Goal: Task Accomplishment & Management: Manage account settings

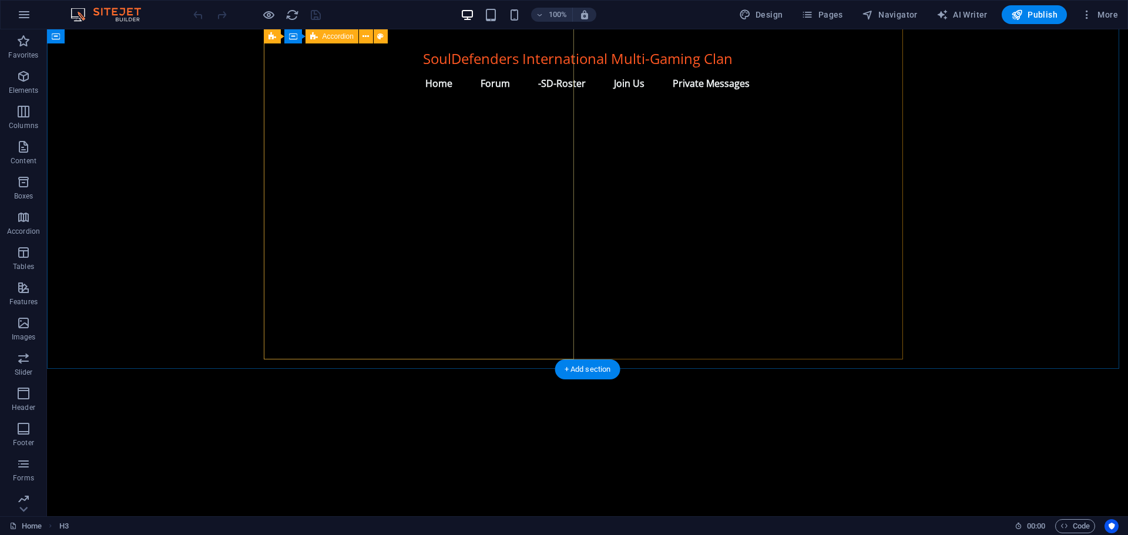
scroll to position [1206, 0]
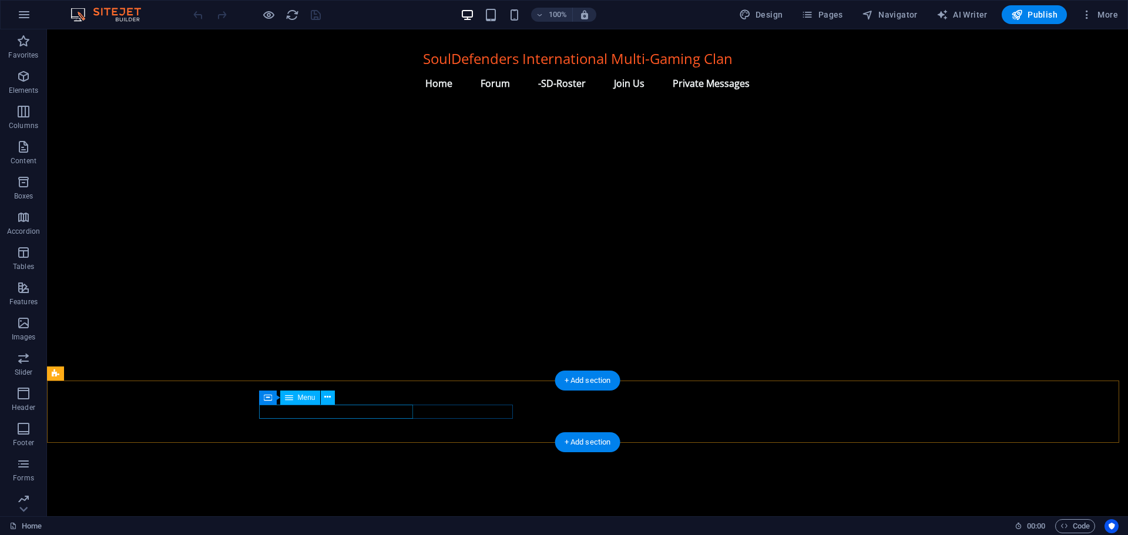
select select
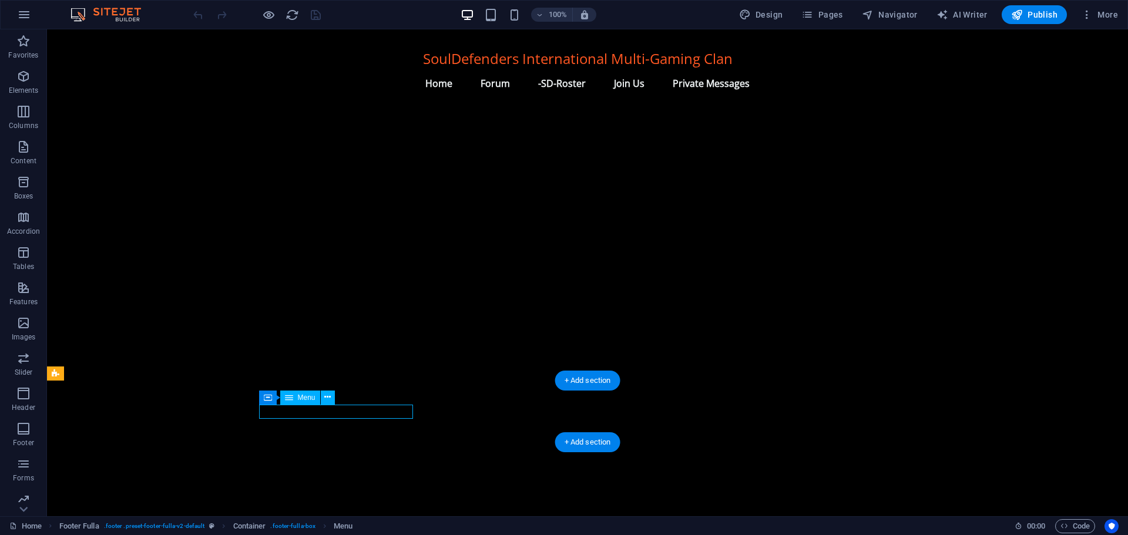
select select
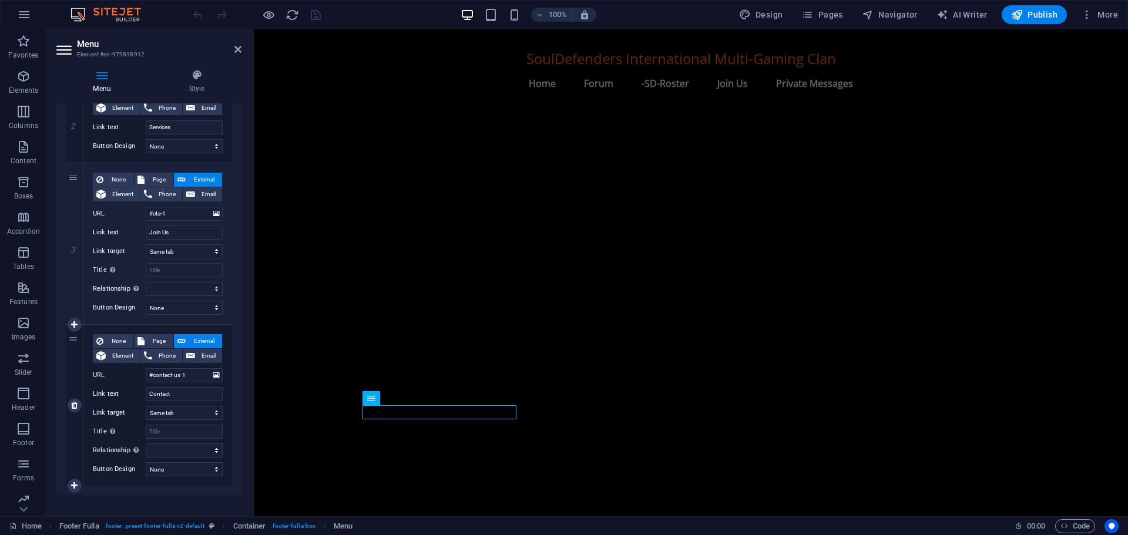
scroll to position [311, 0]
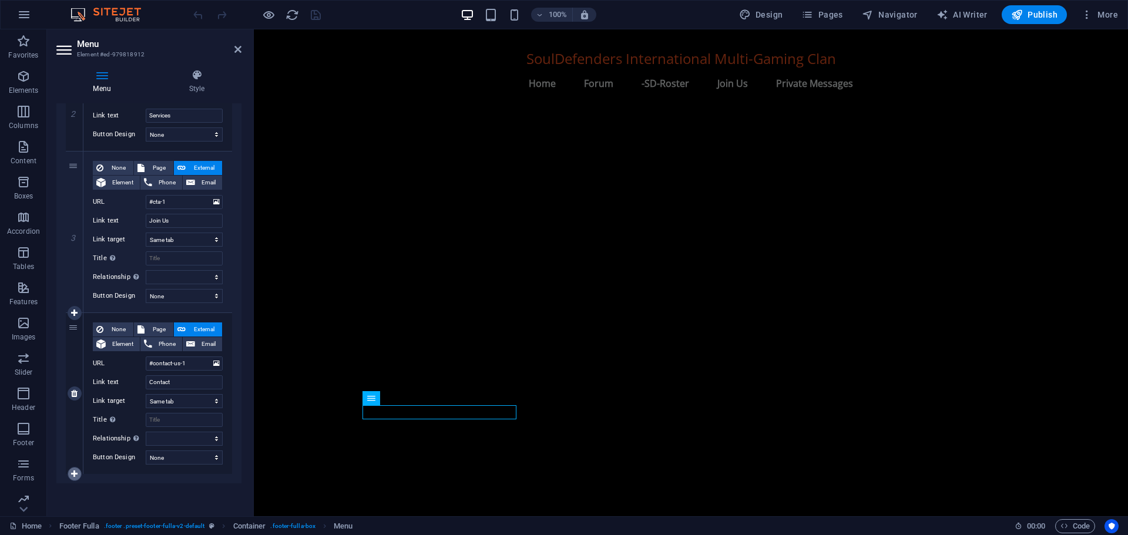
click at [73, 472] on icon at bounding box center [74, 474] width 6 height 8
select select
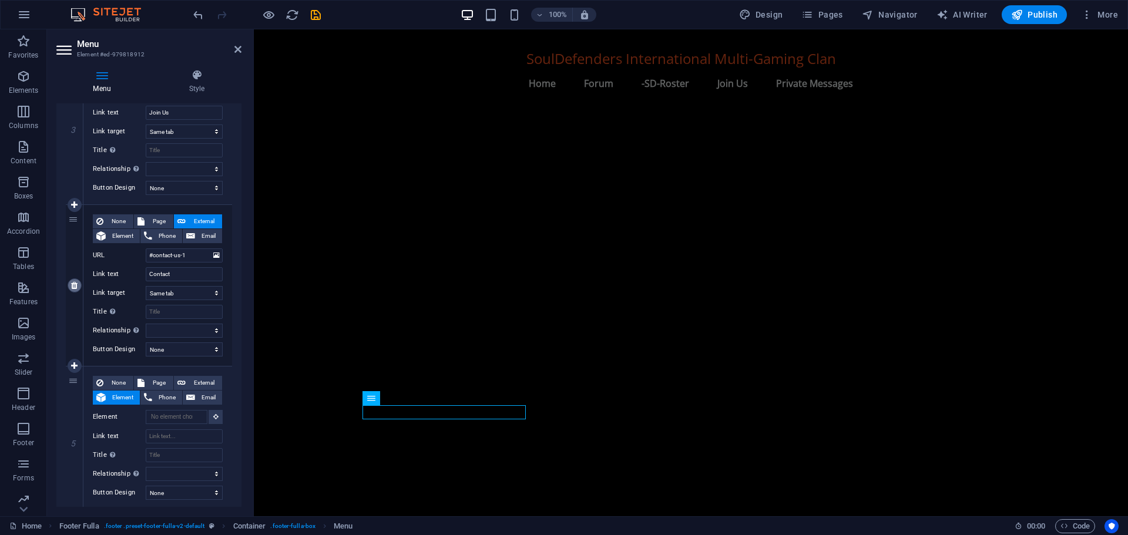
scroll to position [455, 0]
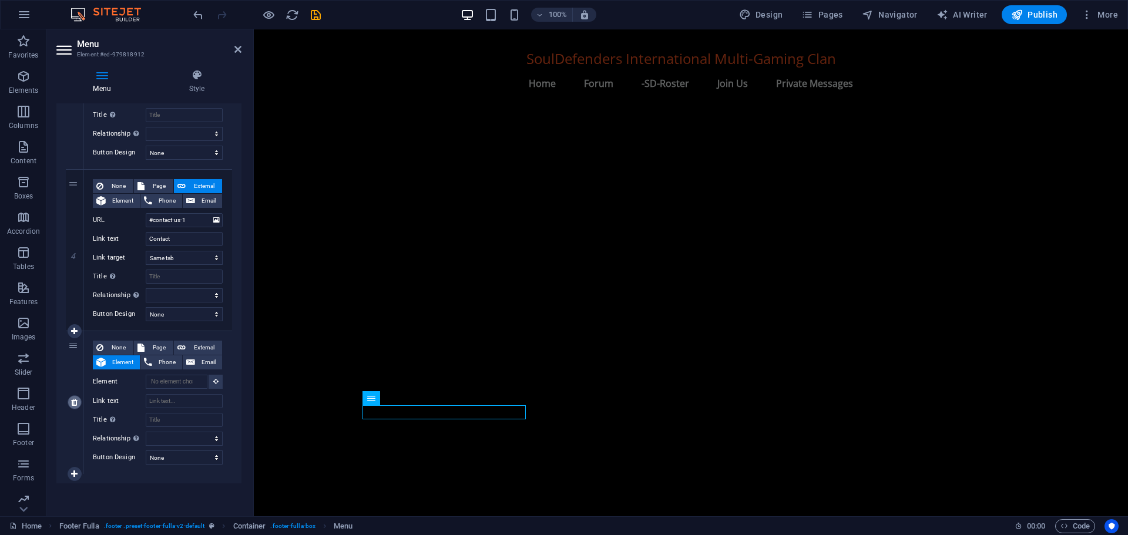
click at [77, 405] on icon at bounding box center [74, 402] width 6 height 8
select select
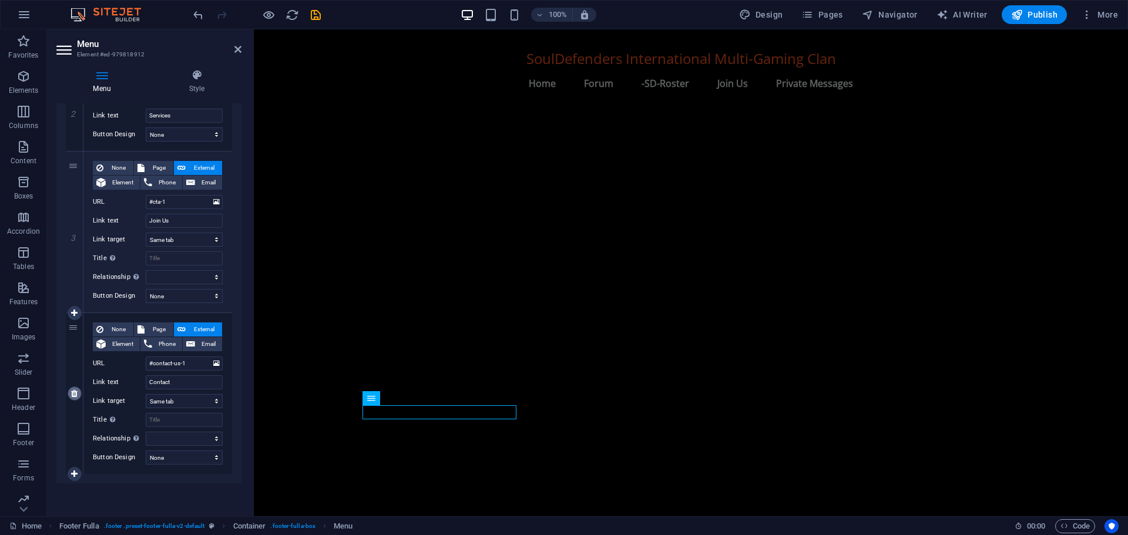
click at [73, 394] on icon at bounding box center [74, 394] width 6 height 8
select select
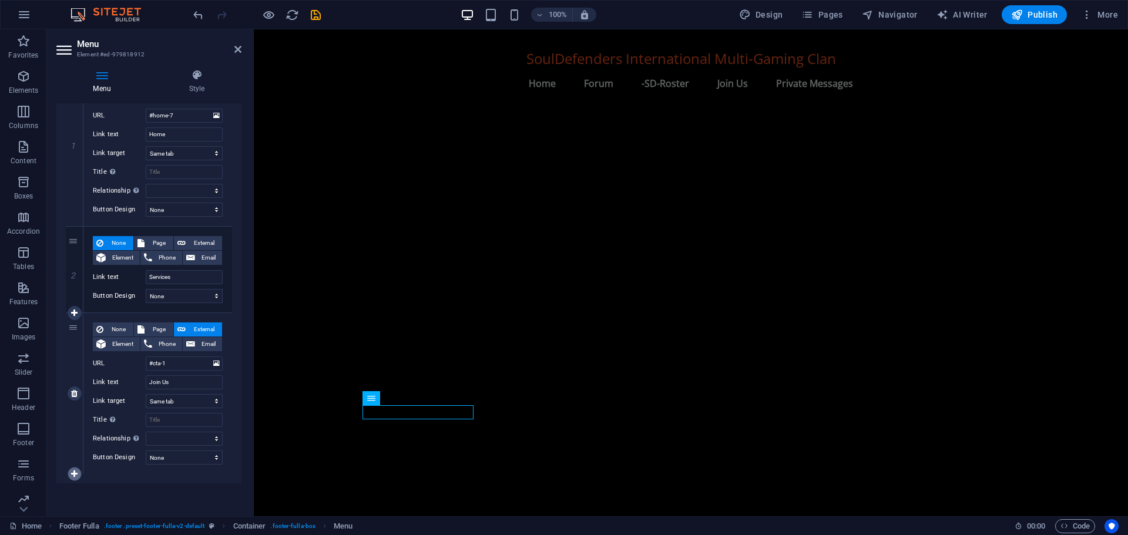
click at [75, 472] on icon at bounding box center [74, 474] width 6 height 8
select select
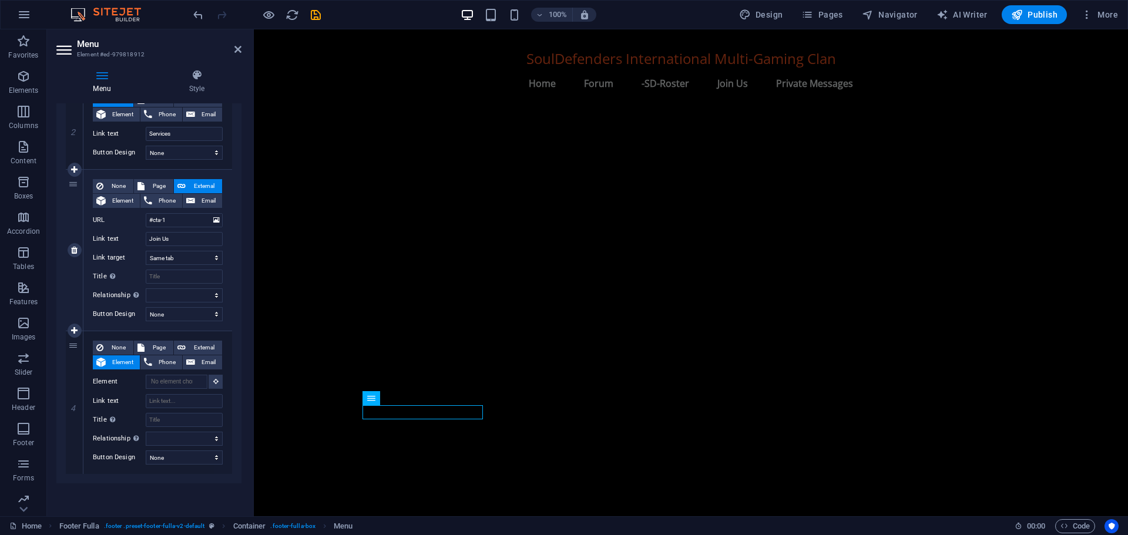
click at [0, 0] on link at bounding box center [0, 0] width 0 height 0
select select
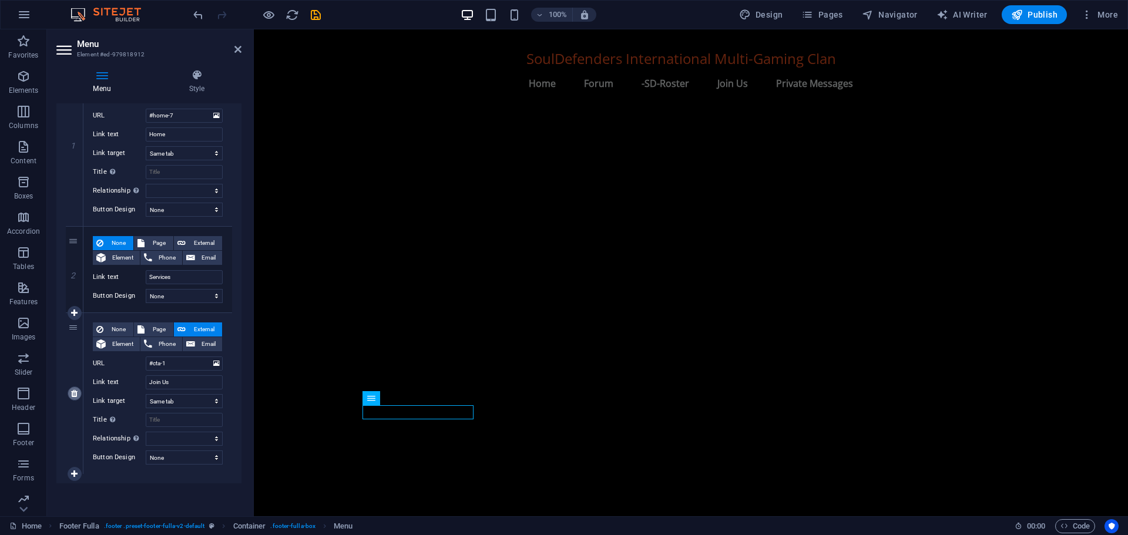
click at [73, 393] on icon at bounding box center [74, 394] width 6 height 8
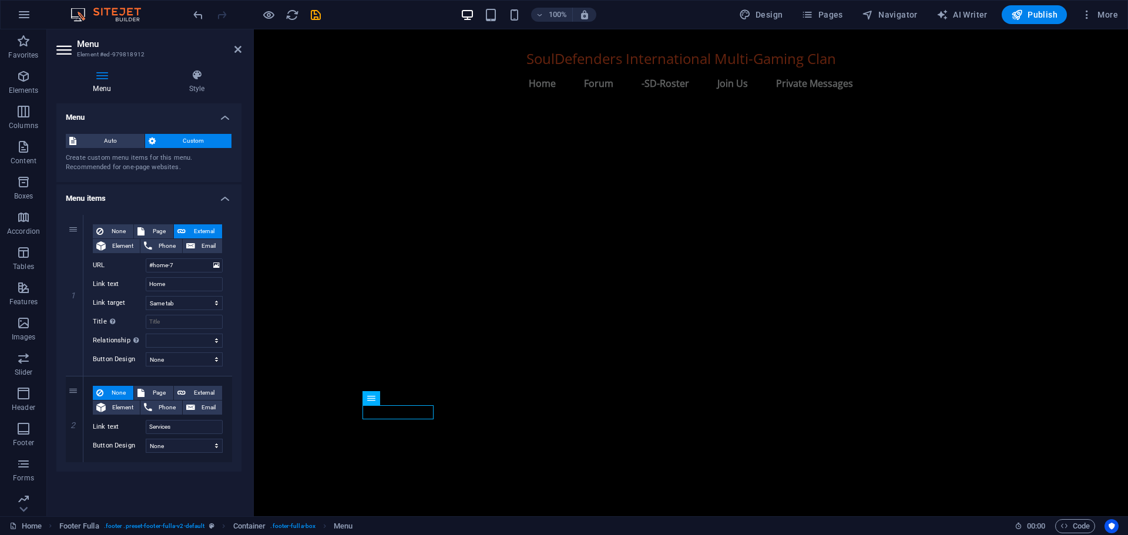
click at [0, 0] on icon at bounding box center [0, 0] width 0 height 0
select select
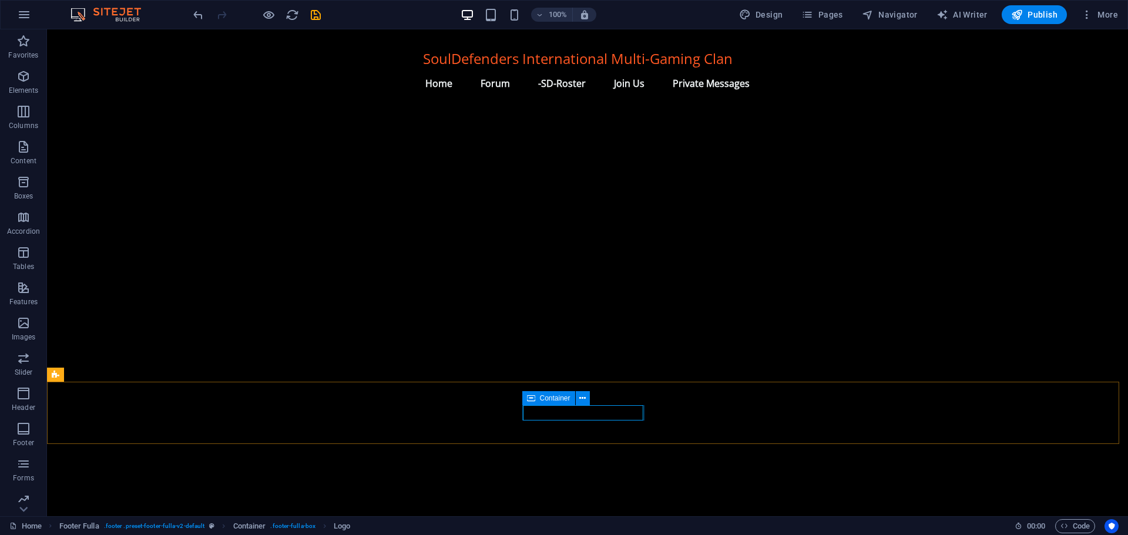
click at [532, 401] on icon at bounding box center [531, 398] width 8 height 14
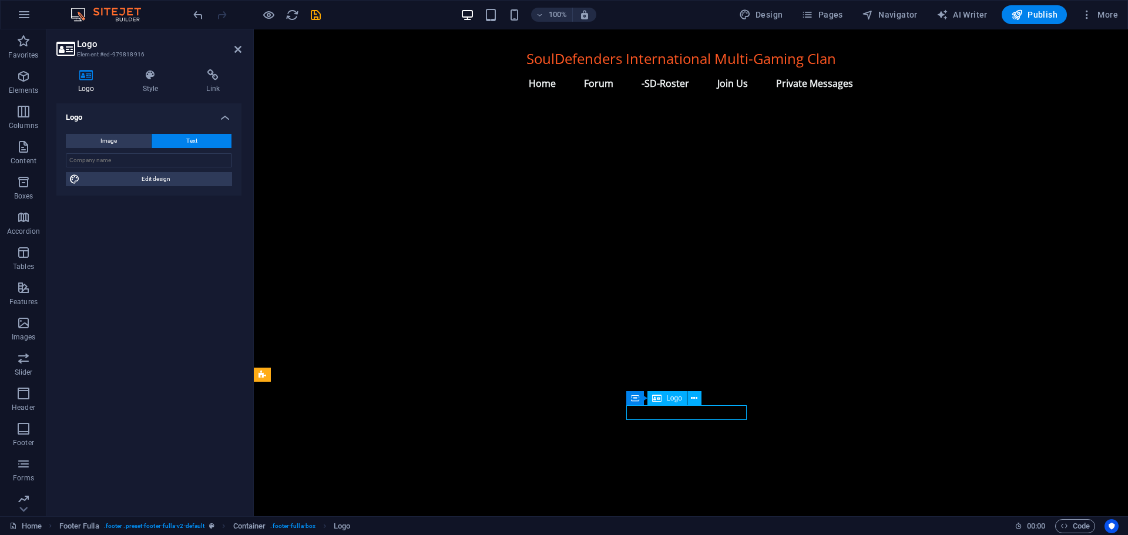
drag, startPoint x: 746, startPoint y: 411, endPoint x: 718, endPoint y: 413, distance: 27.7
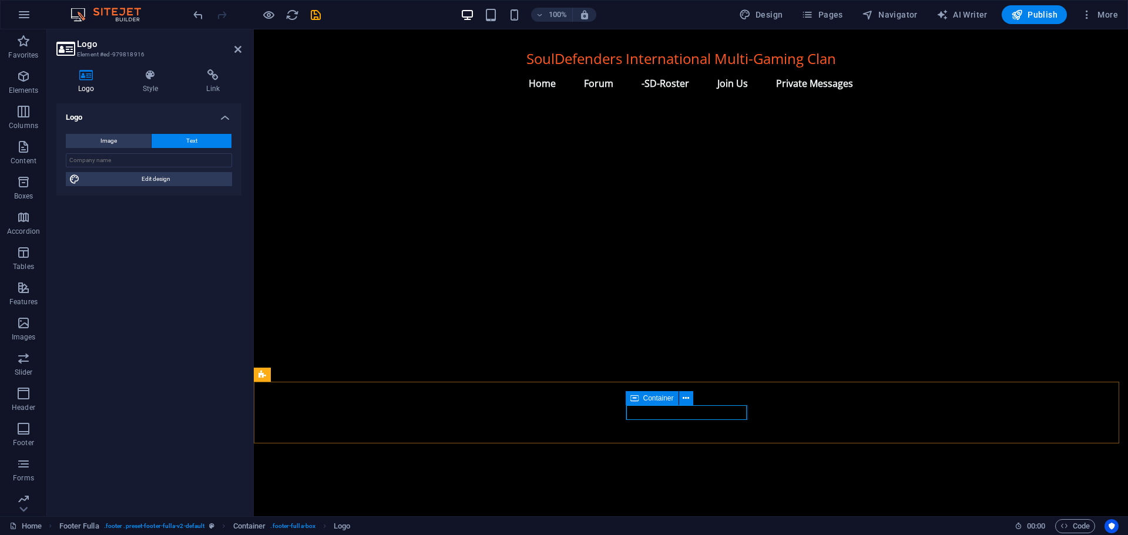
click at [637, 399] on icon at bounding box center [635, 398] width 8 height 14
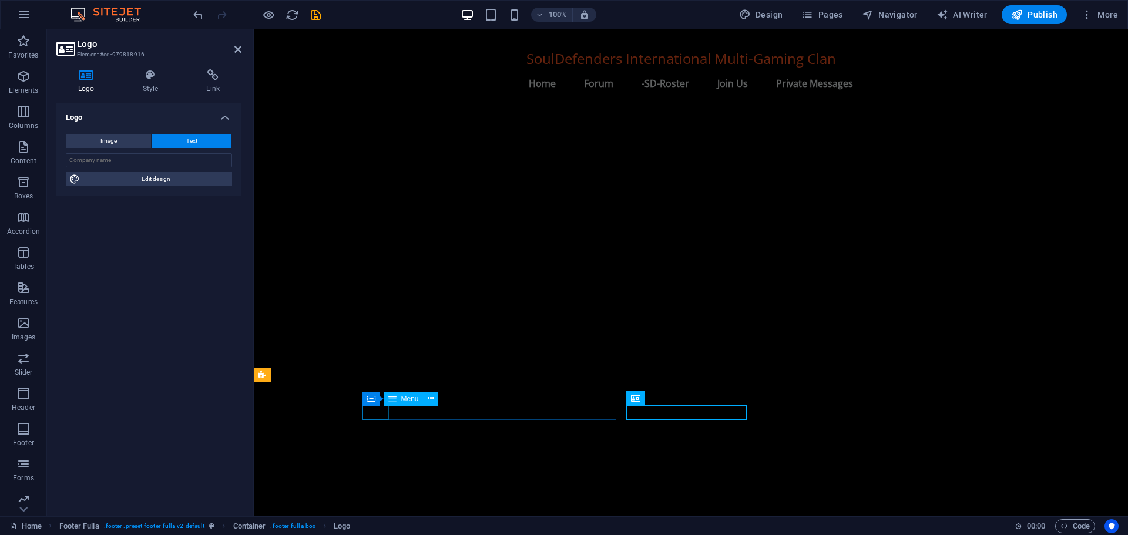
click at [410, 397] on span "Menu" at bounding box center [410, 398] width 18 height 7
select select
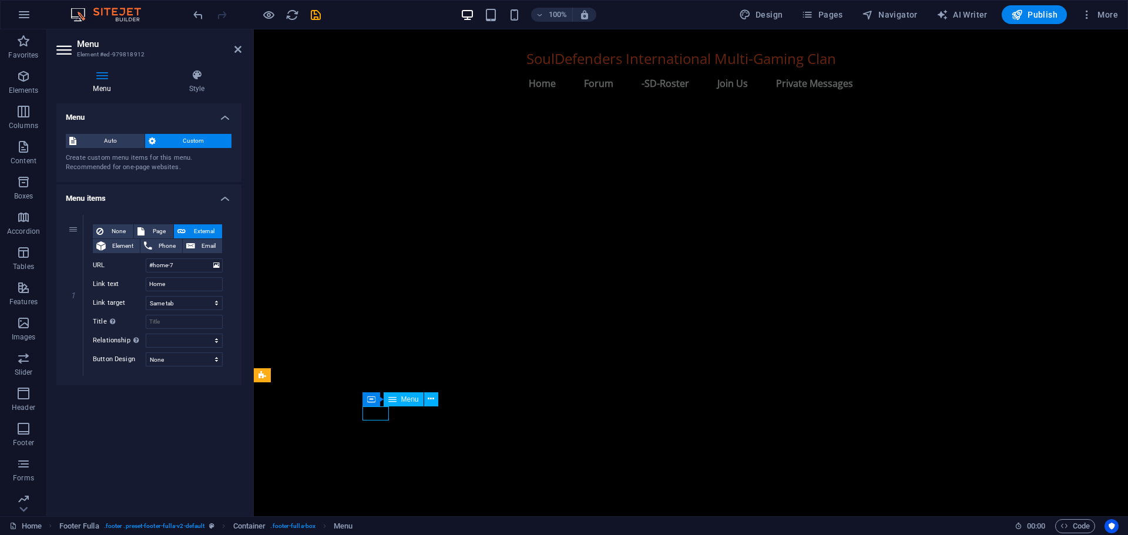
scroll to position [1204, 0]
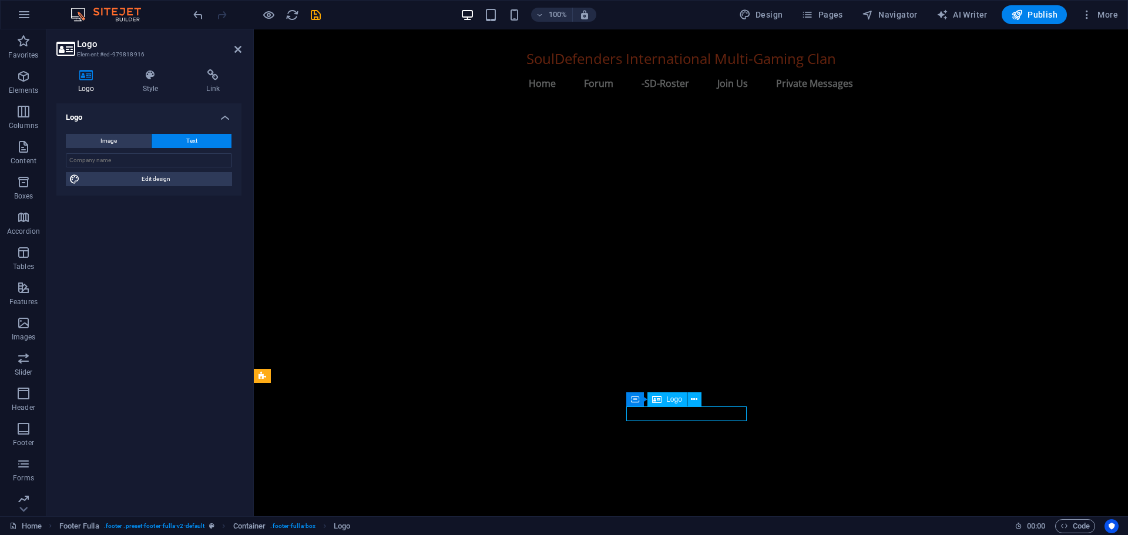
scroll to position [1204, 0]
click at [161, 173] on span "Edit design" at bounding box center [155, 179] width 145 height 14
select select "rem"
select select "700"
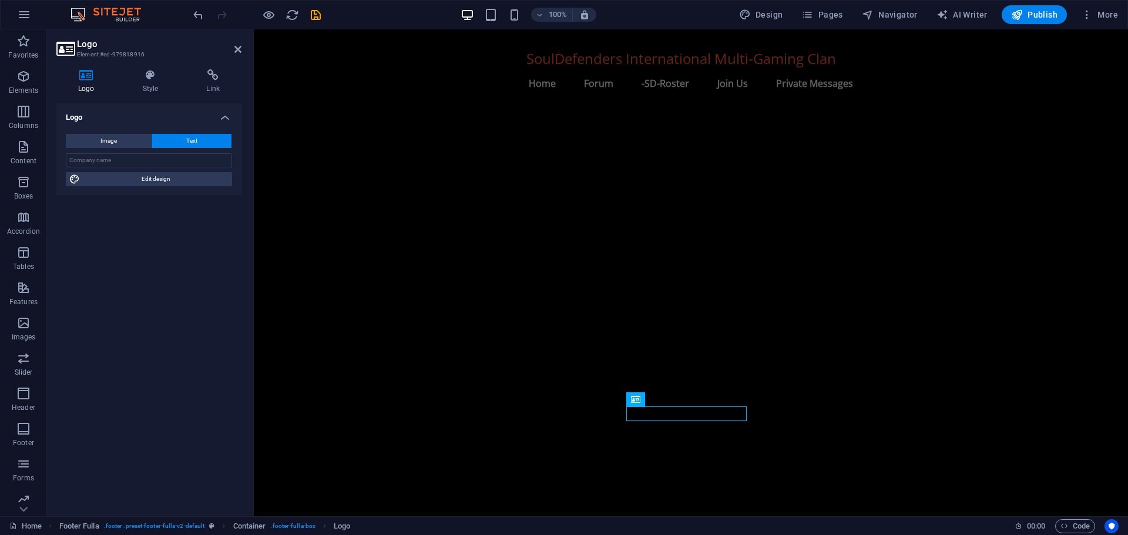
select select "px"
select select "rem"
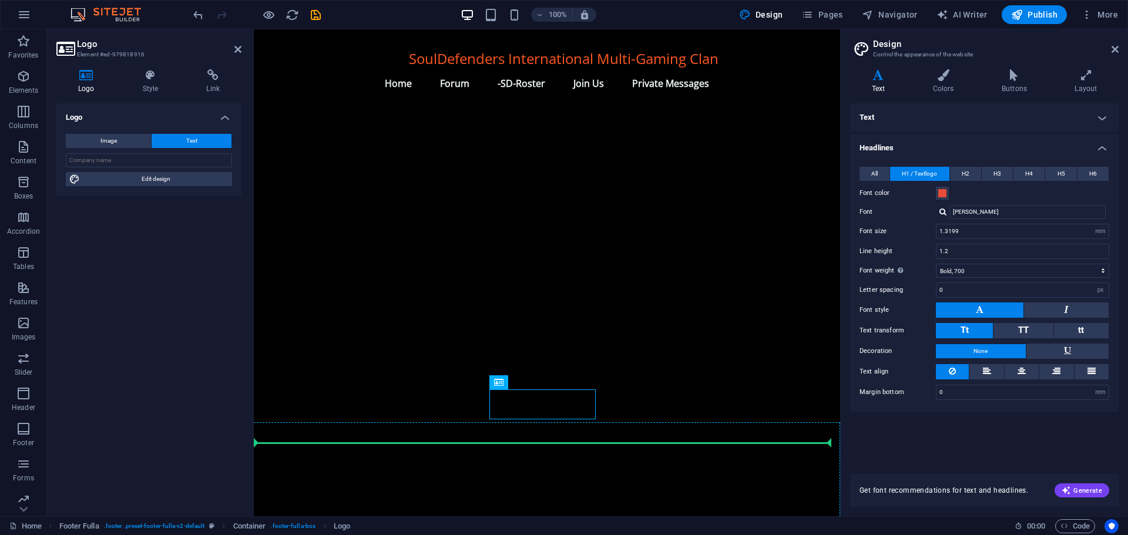
drag, startPoint x: 524, startPoint y: 460, endPoint x: 514, endPoint y: 437, distance: 24.5
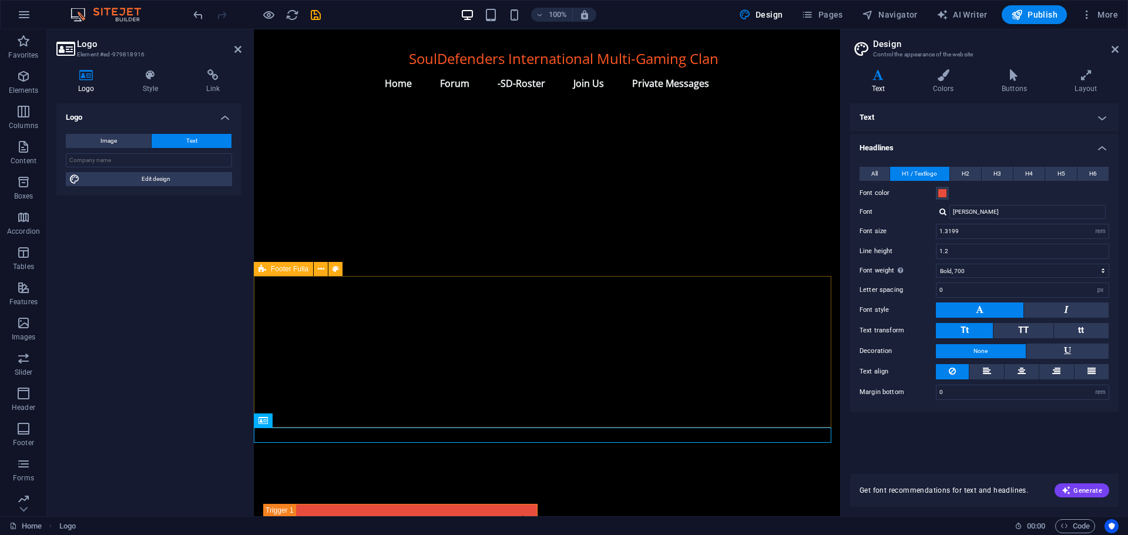
scroll to position [1342, 0]
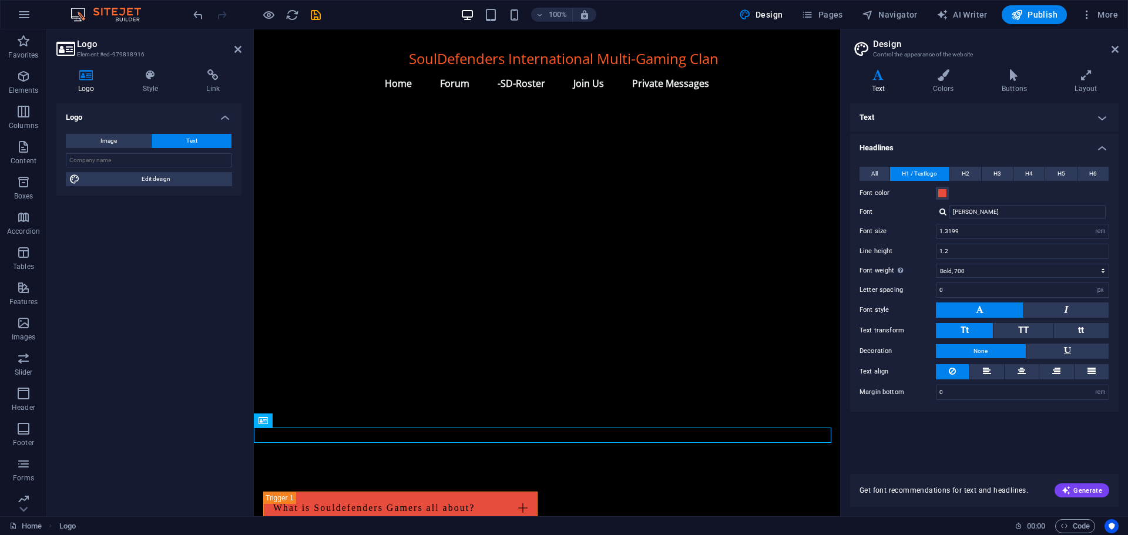
click at [194, 7] on div at bounding box center [257, 14] width 132 height 19
click at [196, 12] on icon "undo" at bounding box center [199, 15] width 14 height 14
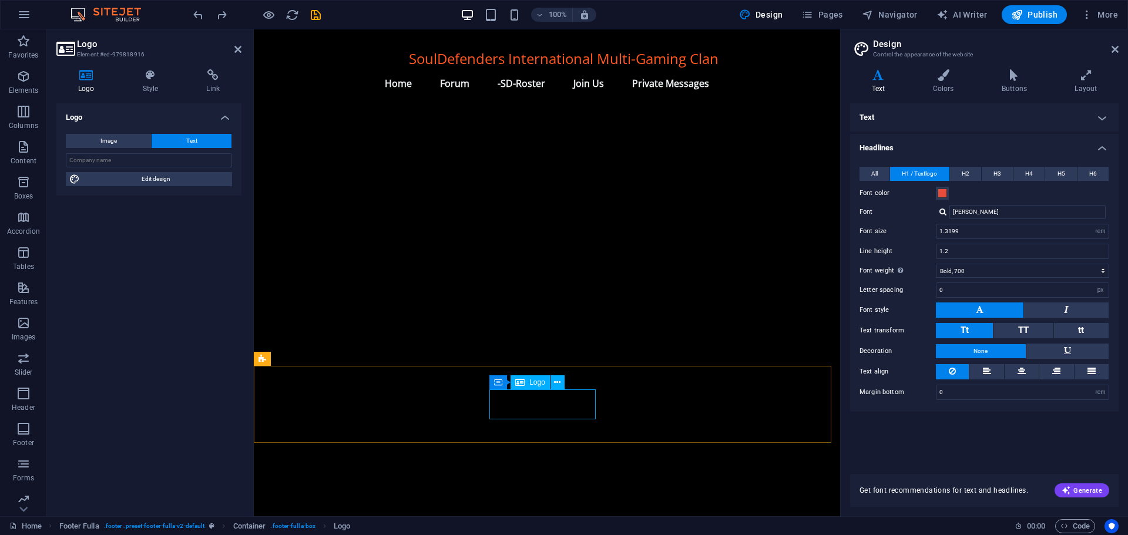
drag, startPoint x: 534, startPoint y: 412, endPoint x: 499, endPoint y: 407, distance: 35.0
drag, startPoint x: 566, startPoint y: 394, endPoint x: 531, endPoint y: 395, distance: 35.3
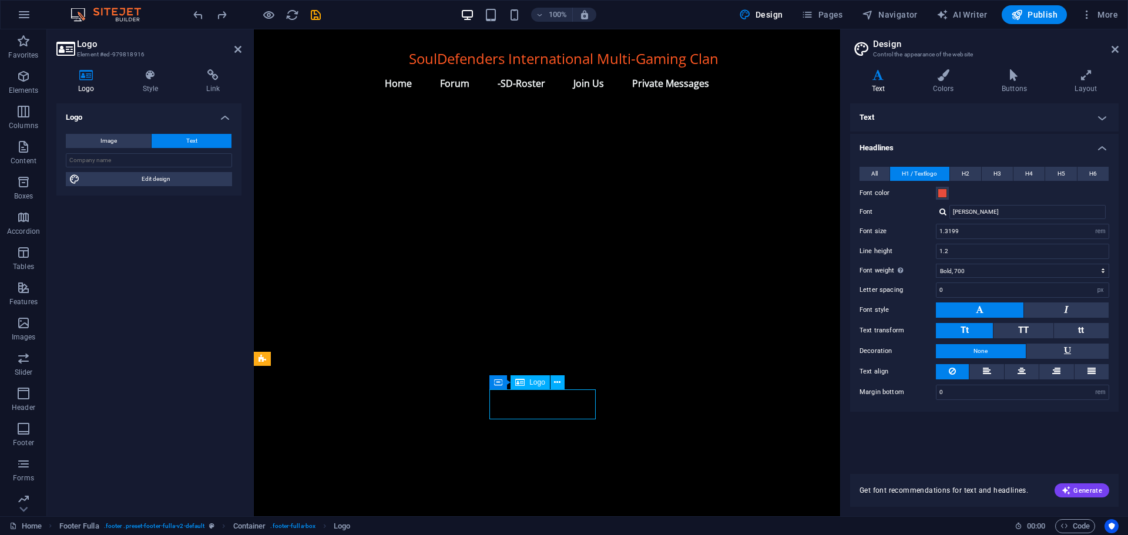
drag, startPoint x: 534, startPoint y: 410, endPoint x: 496, endPoint y: 399, distance: 39.6
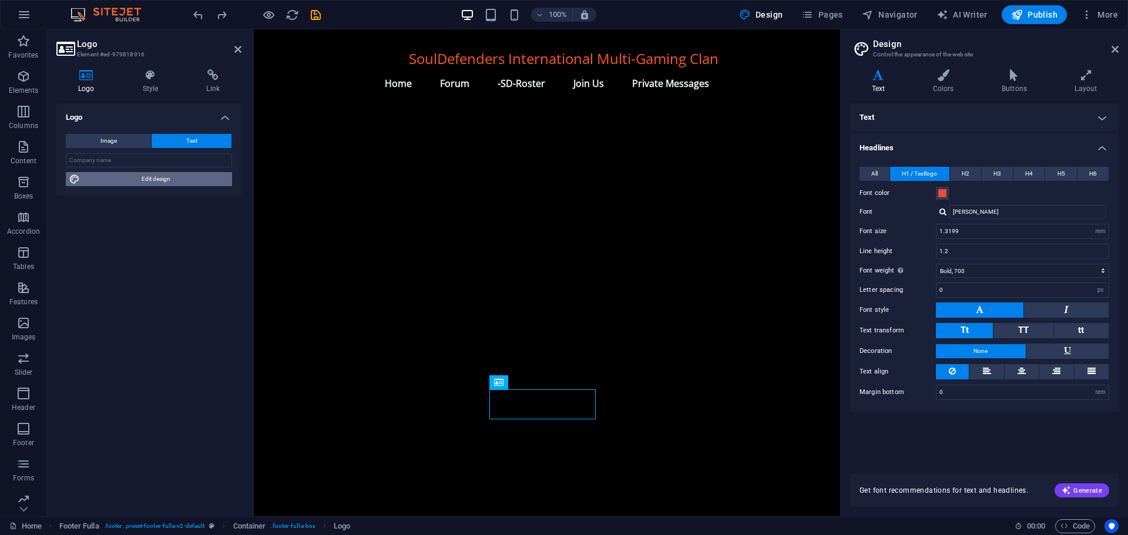
click at [149, 177] on span "Edit design" at bounding box center [155, 179] width 145 height 14
click at [964, 172] on span "H2" at bounding box center [966, 174] width 8 height 14
click at [928, 172] on span "H1 / Textlogo" at bounding box center [919, 174] width 35 height 14
click at [1066, 348] on icon at bounding box center [1067, 351] width 7 height 14
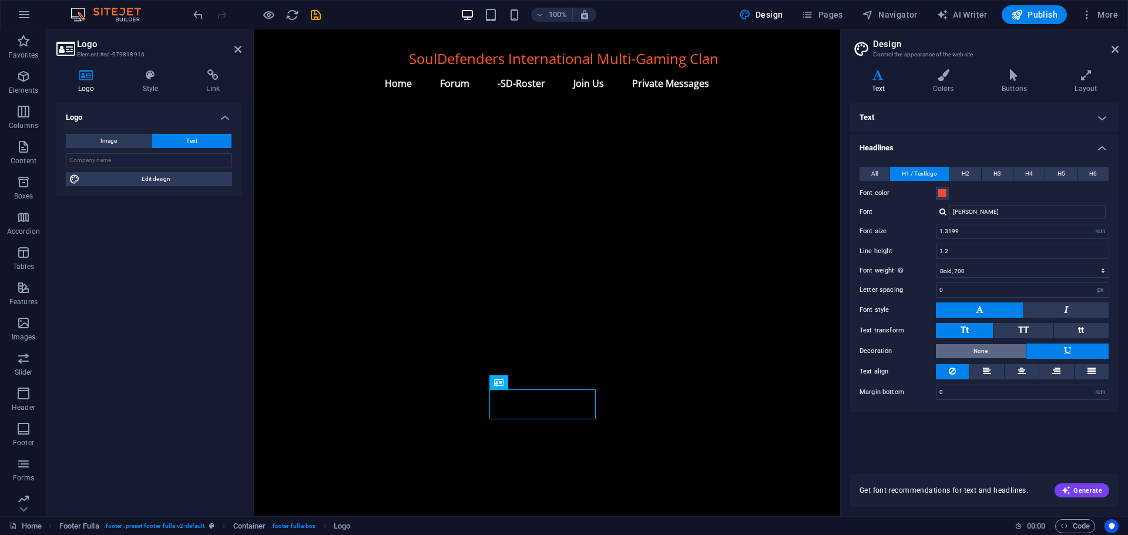
click at [987, 352] on span "None" at bounding box center [981, 351] width 14 height 14
click at [983, 371] on icon at bounding box center [987, 371] width 8 height 14
click at [954, 373] on icon at bounding box center [952, 371] width 7 height 14
click at [941, 79] on icon at bounding box center [943, 75] width 64 height 12
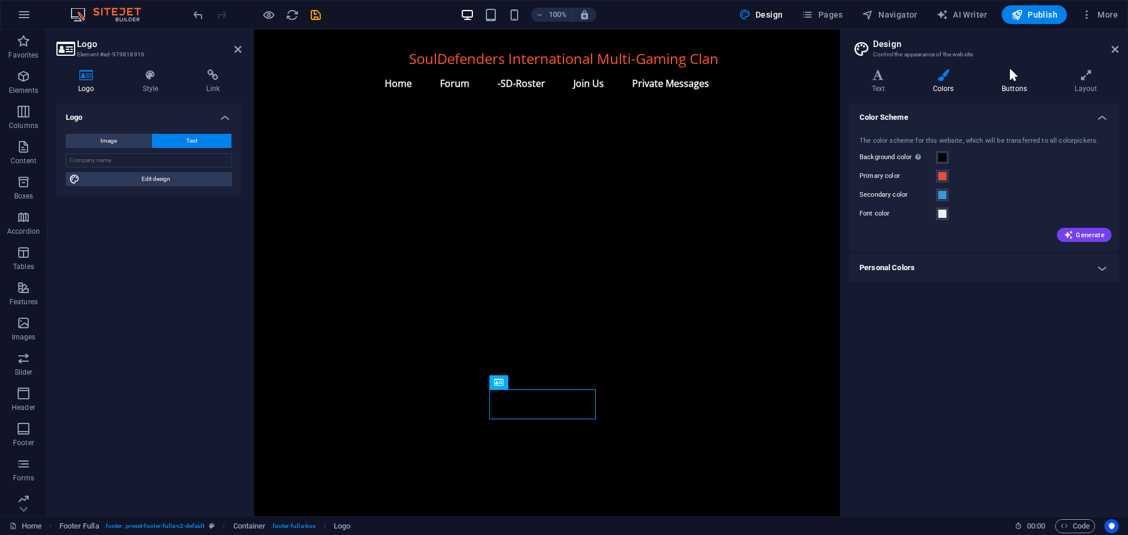
click at [1016, 73] on icon at bounding box center [1014, 75] width 68 height 12
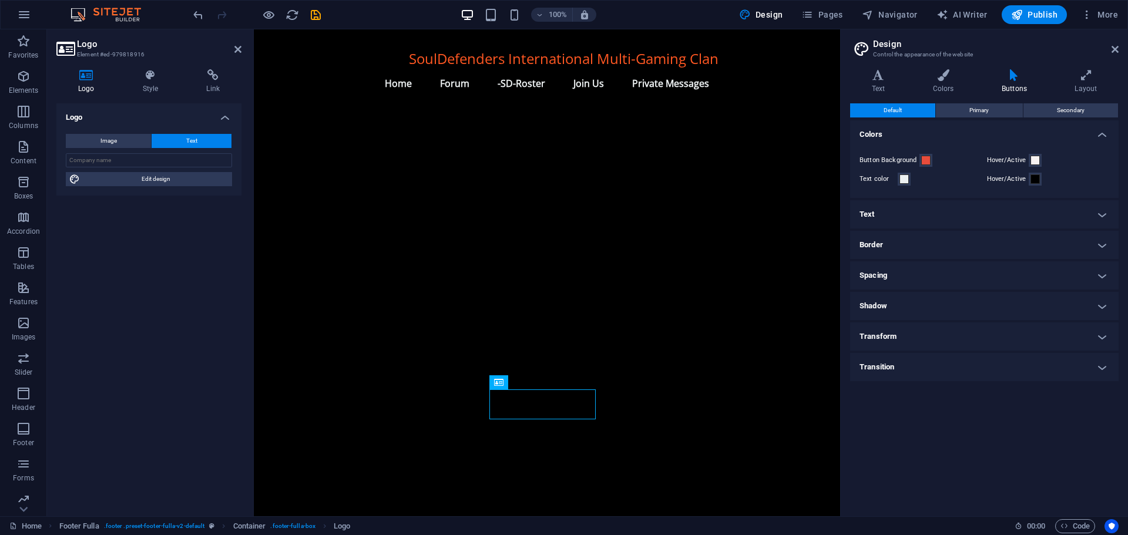
click at [909, 215] on h4 "Text" at bounding box center [984, 214] width 269 height 28
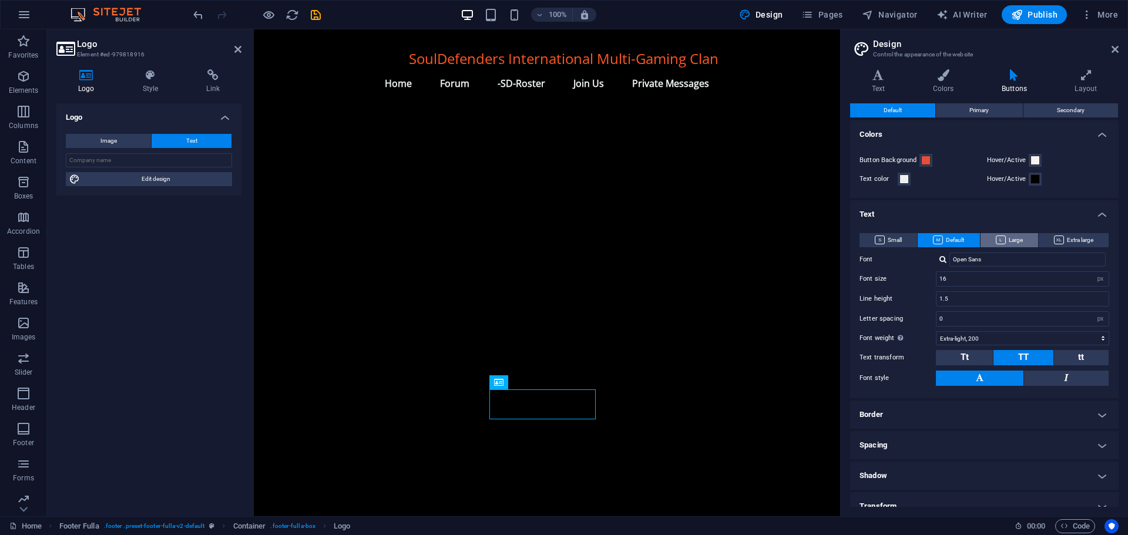
click at [1017, 235] on span "Large" at bounding box center [1009, 240] width 27 height 14
click at [958, 242] on span "Default" at bounding box center [948, 240] width 31 height 14
click at [988, 110] on span "Primary" at bounding box center [979, 110] width 19 height 14
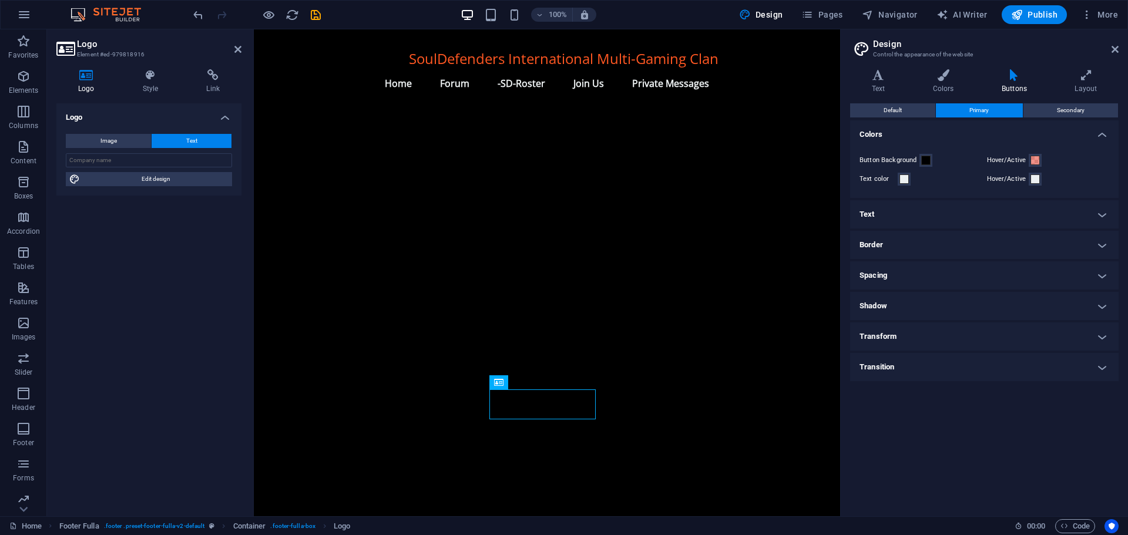
click at [938, 215] on h4 "Text" at bounding box center [984, 214] width 269 height 28
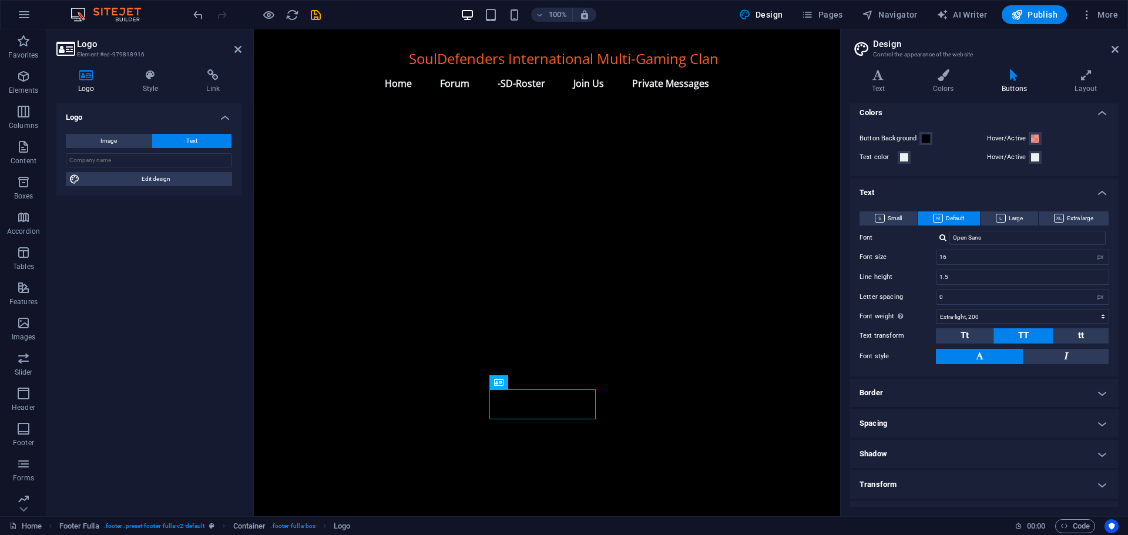
scroll to position [0, 0]
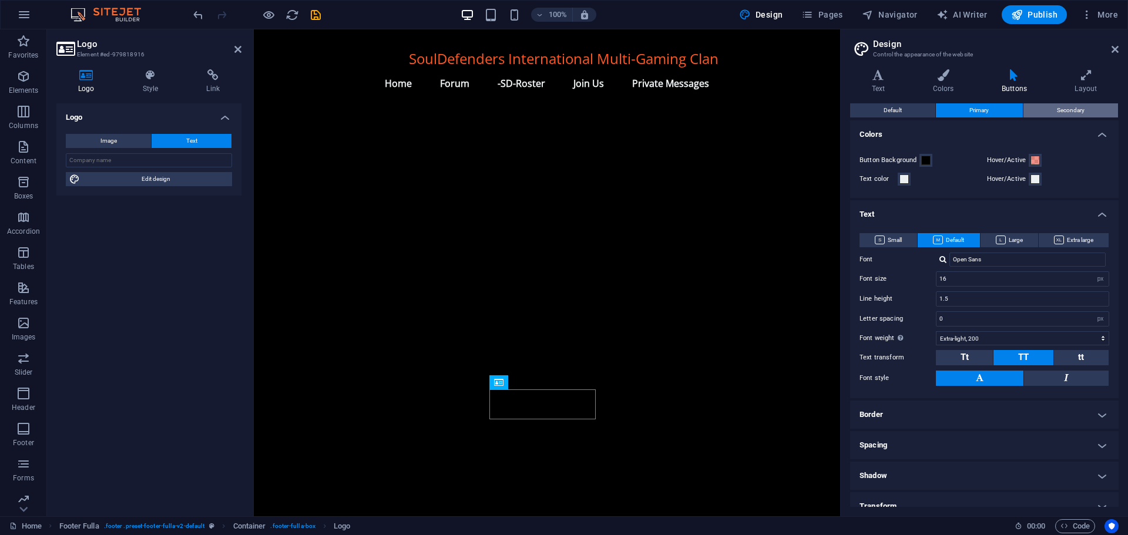
click at [1062, 112] on span "Secondary" at bounding box center [1071, 110] width 28 height 14
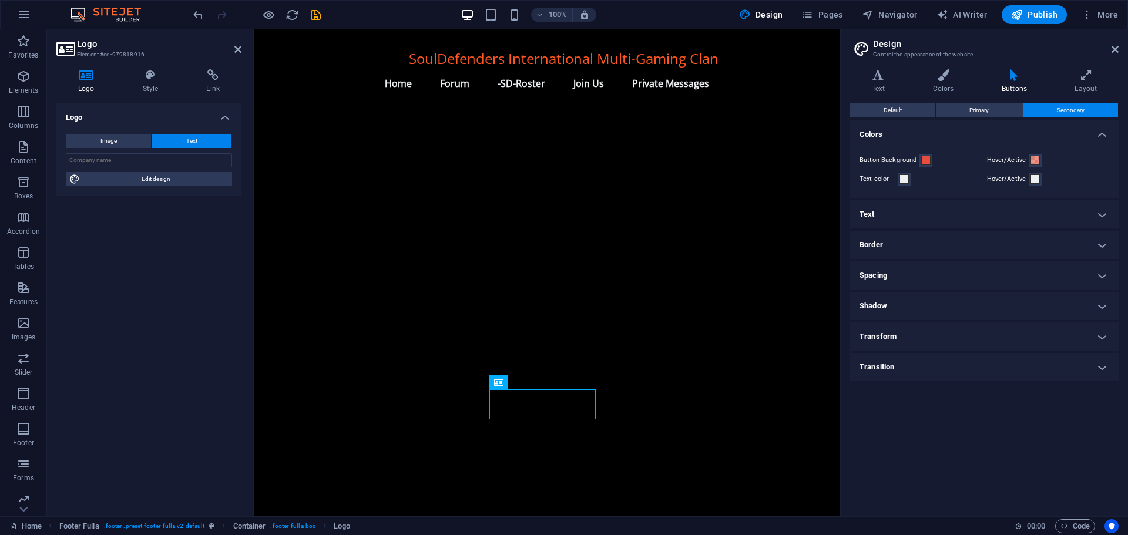
click at [904, 218] on h4 "Text" at bounding box center [984, 214] width 269 height 28
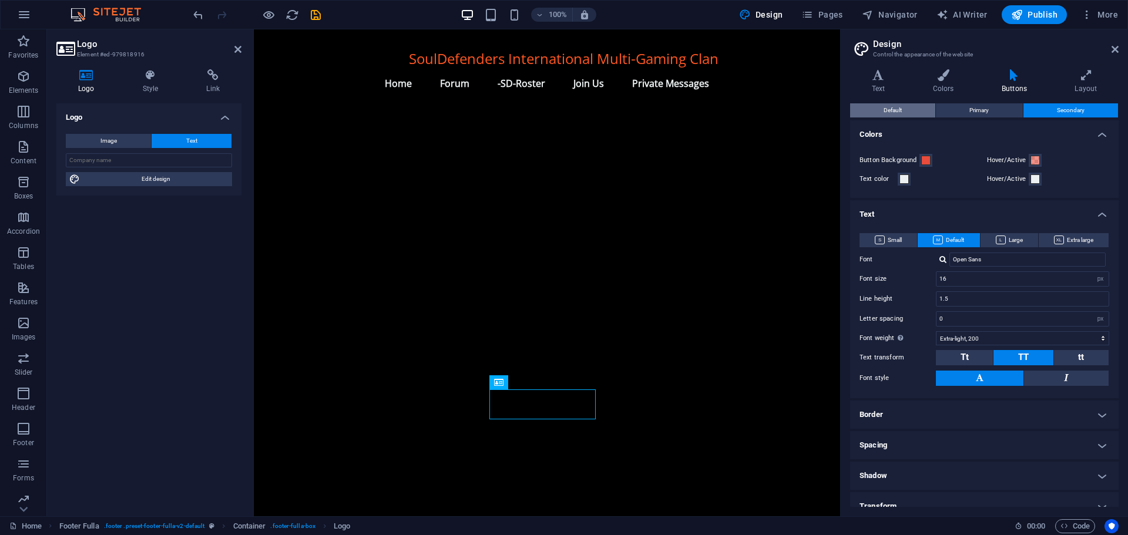
click at [879, 110] on button "Default" at bounding box center [892, 110] width 85 height 14
click at [1081, 79] on icon at bounding box center [1086, 75] width 65 height 12
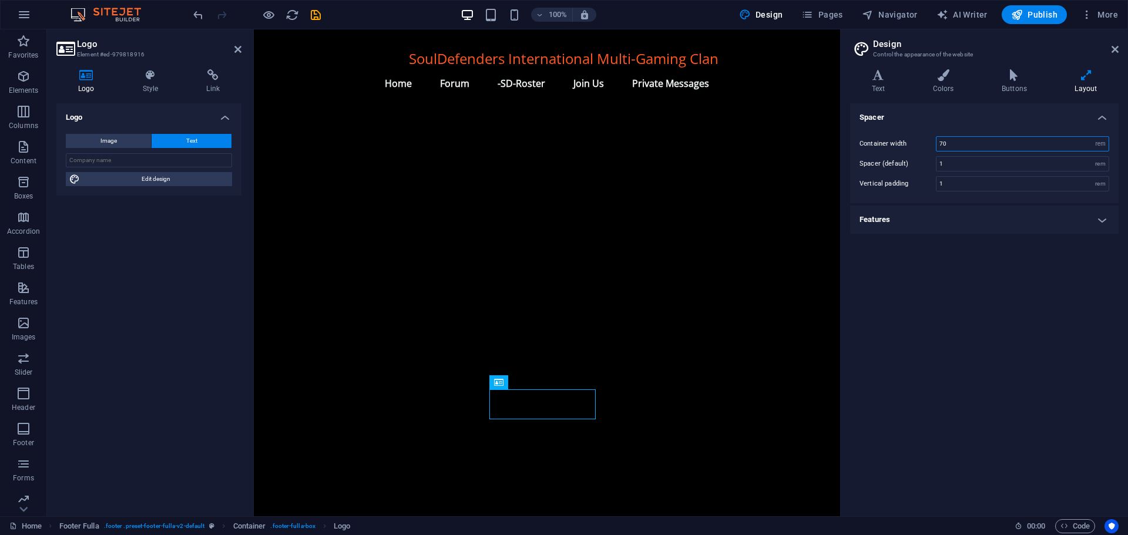
click at [942, 142] on input "70" at bounding box center [1023, 144] width 172 height 14
type input "0"
click at [937, 143] on input "90" at bounding box center [1023, 144] width 172 height 14
click at [963, 143] on input "190" at bounding box center [1023, 144] width 172 height 14
drag, startPoint x: 960, startPoint y: 143, endPoint x: 938, endPoint y: 144, distance: 21.8
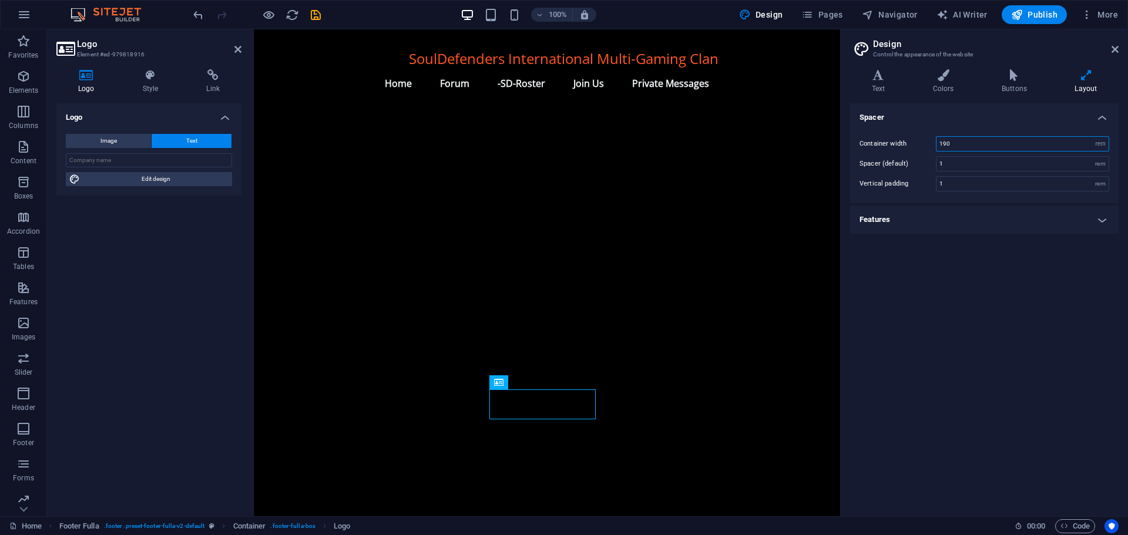
click at [938, 144] on input "190" at bounding box center [1023, 144] width 172 height 14
type input "200"
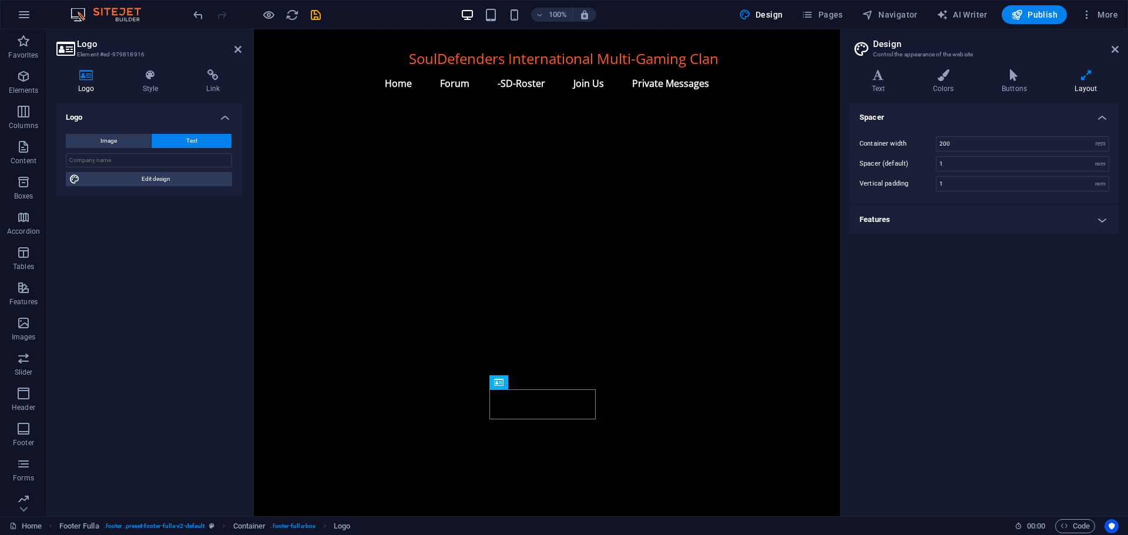
click at [182, 143] on button "Text" at bounding box center [192, 141] width 80 height 14
click at [155, 160] on input "text" at bounding box center [149, 160] width 166 height 14
paste input "© Website Created by -SD-[PERSON_NAME]-ACI- 2011"
type input "© Website Created by -SD-[PERSON_NAME]-ACI- 2011"
click at [954, 143] on input "200" at bounding box center [1023, 144] width 172 height 14
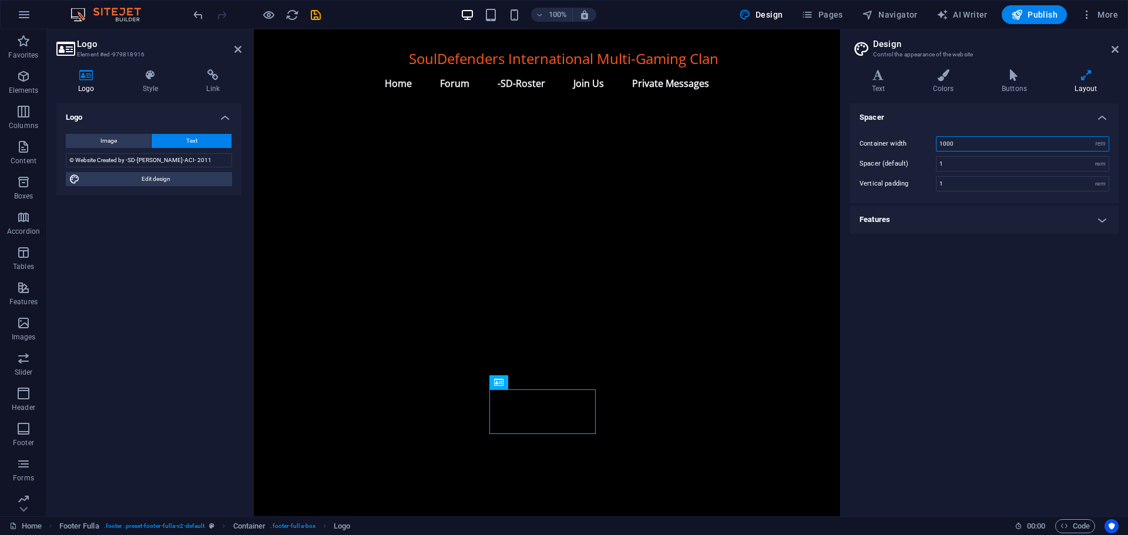
click at [962, 140] on input "1000" at bounding box center [1023, 144] width 172 height 14
type input "100"
click at [1101, 142] on select "rem px" at bounding box center [1100, 144] width 16 height 14
select select "px"
click at [1092, 137] on select "rem px" at bounding box center [1100, 144] width 16 height 14
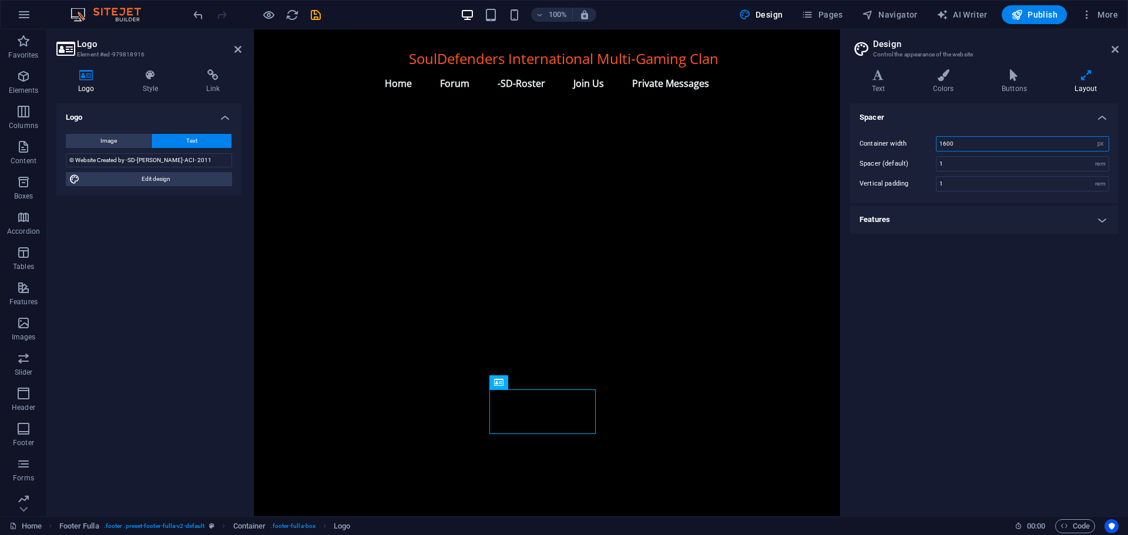
click at [957, 143] on input "1600" at bounding box center [1023, 144] width 172 height 14
type input "1"
click at [957, 143] on input "200" at bounding box center [1023, 144] width 172 height 14
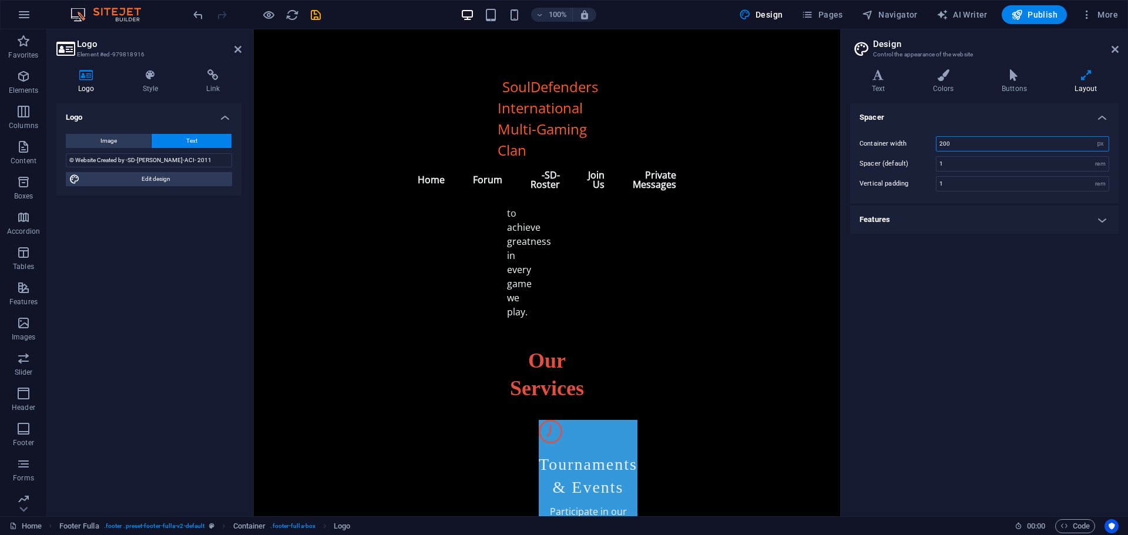
click at [957, 143] on input "200" at bounding box center [1023, 144] width 172 height 14
type input "200"
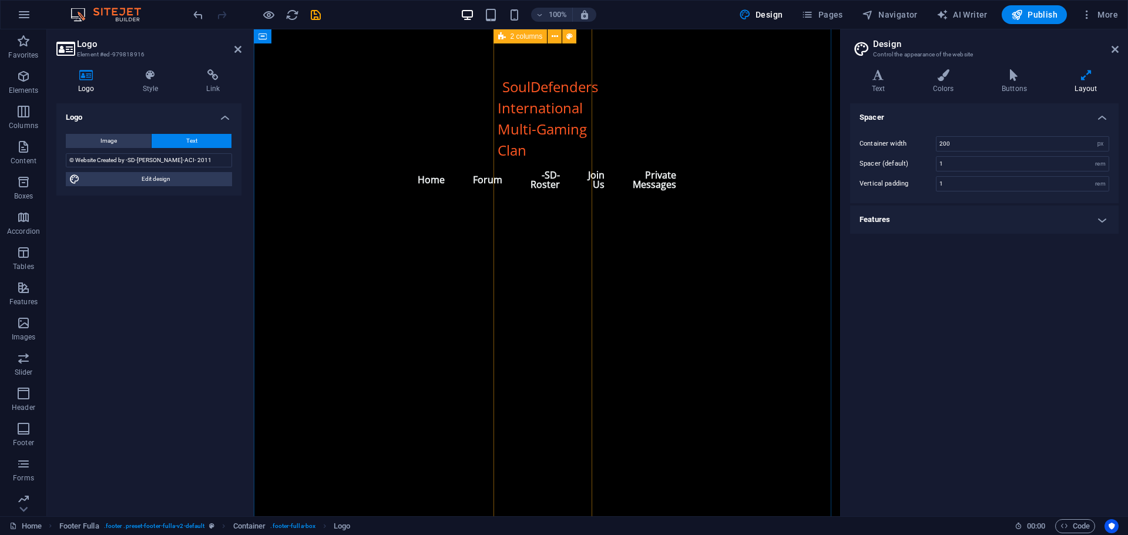
scroll to position [2368, 0]
click at [995, 146] on input "200" at bounding box center [1023, 144] width 172 height 14
click at [1097, 141] on select "rem px" at bounding box center [1100, 144] width 16 height 14
select select "rem"
click at [1092, 137] on select "rem px" at bounding box center [1100, 144] width 16 height 14
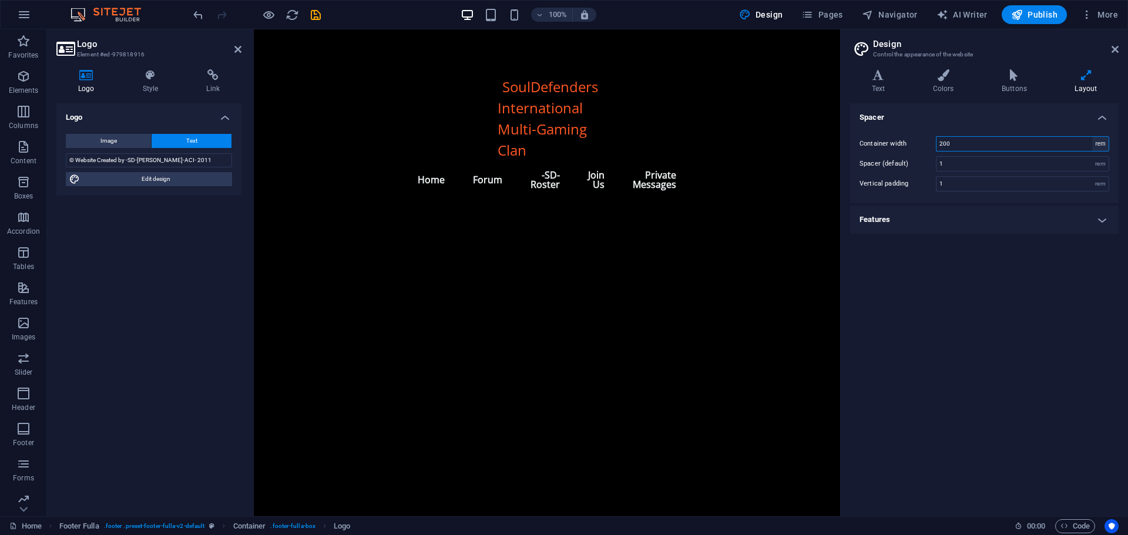
type input "12.5"
click at [914, 172] on div "Container width 12.5 rem px Spacer (default) 1 rem Vertical padding 1 rem" at bounding box center [984, 164] width 273 height 79
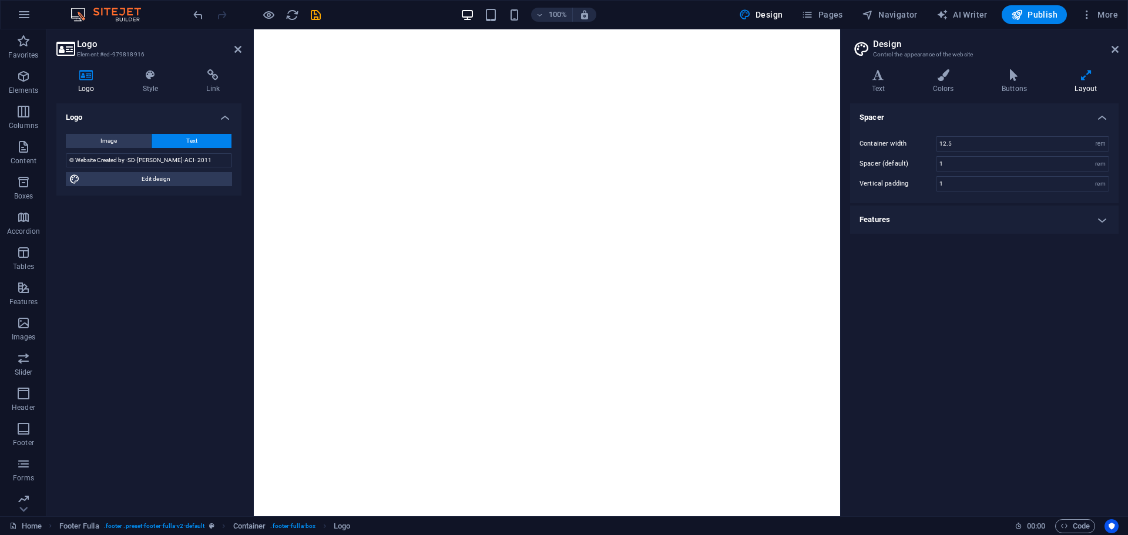
select select "rem"
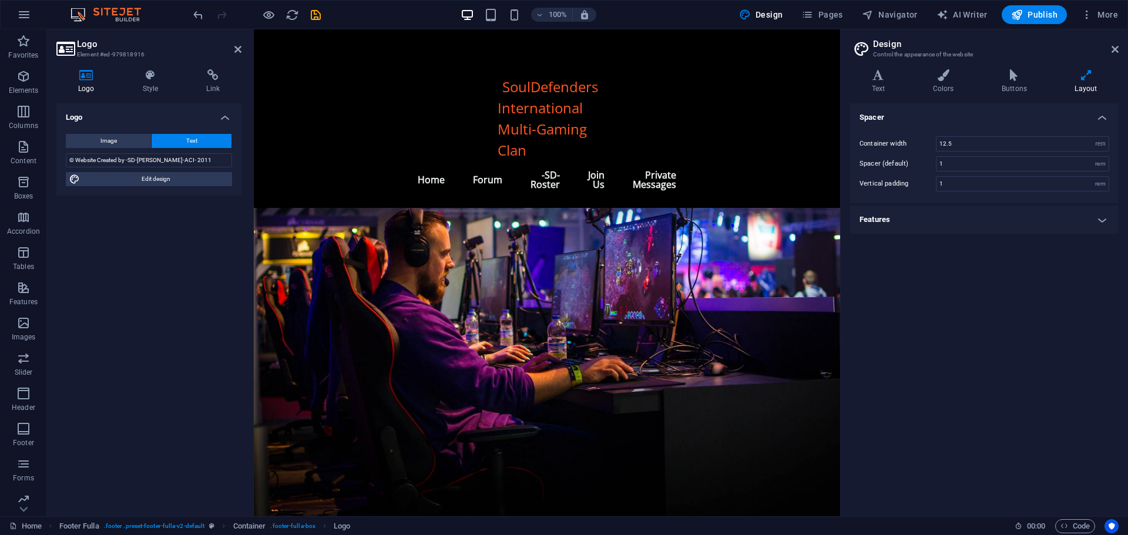
scroll to position [2368, 0]
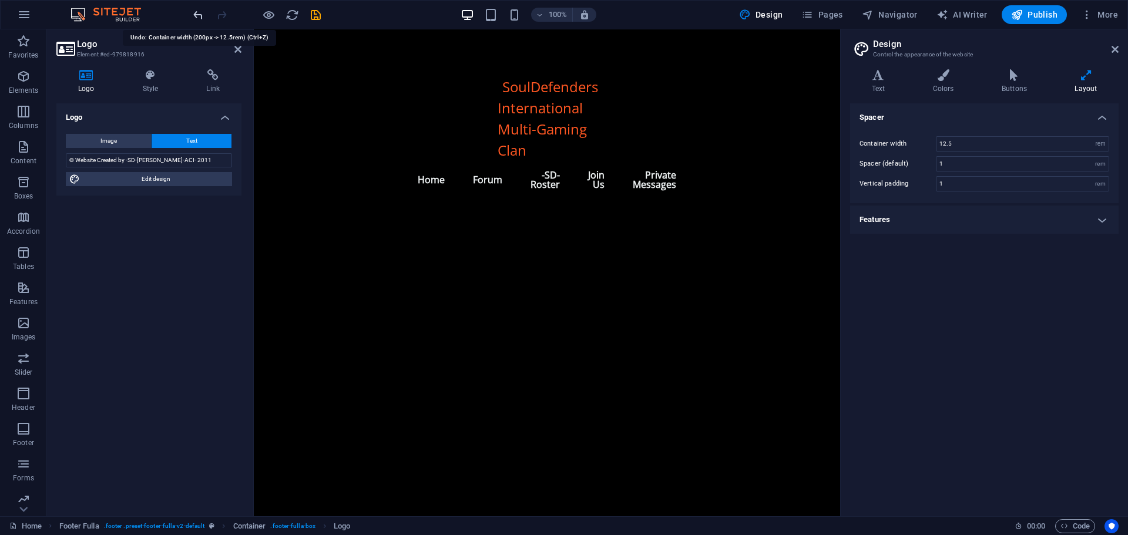
click at [192, 14] on icon "undo" at bounding box center [199, 15] width 14 height 14
type input "200"
select select "px"
click at [199, 12] on icon "undo" at bounding box center [199, 15] width 14 height 14
type input "1600"
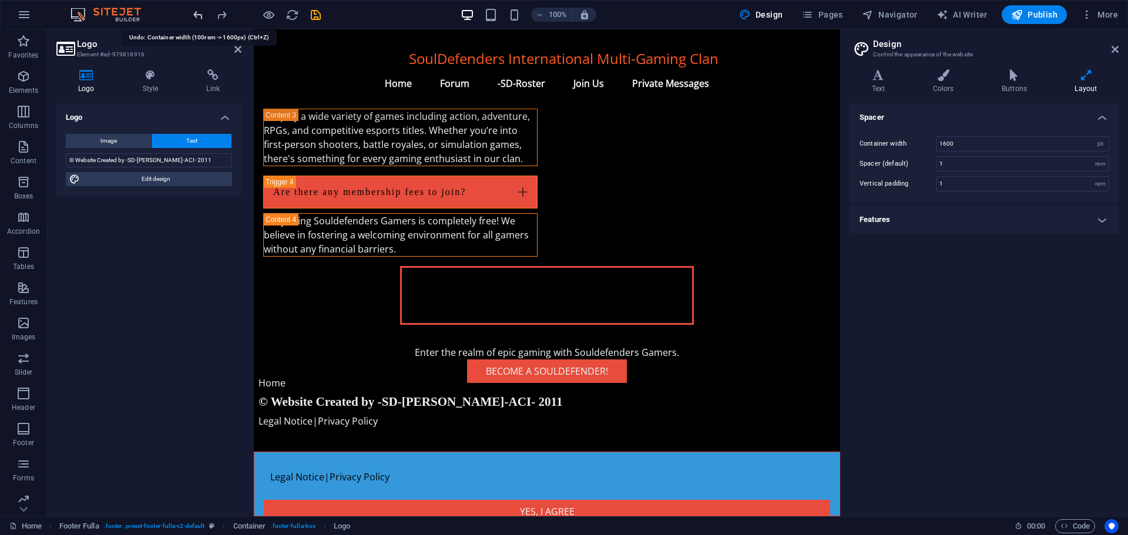
scroll to position [1267, 0]
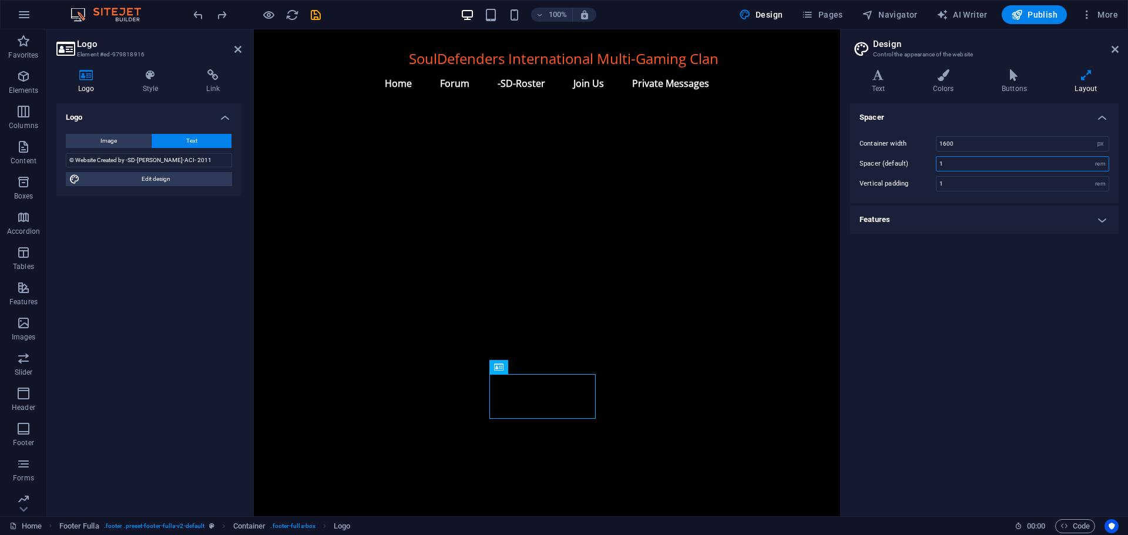
click at [946, 163] on input "1" at bounding box center [1023, 164] width 172 height 14
click at [954, 163] on input "10" at bounding box center [1023, 164] width 172 height 14
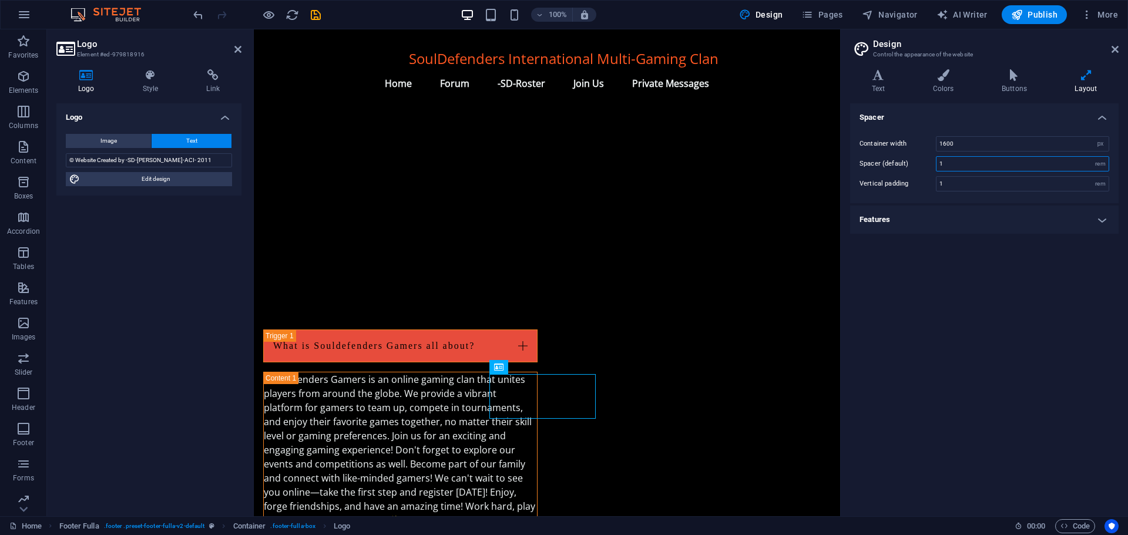
scroll to position [1267, 0]
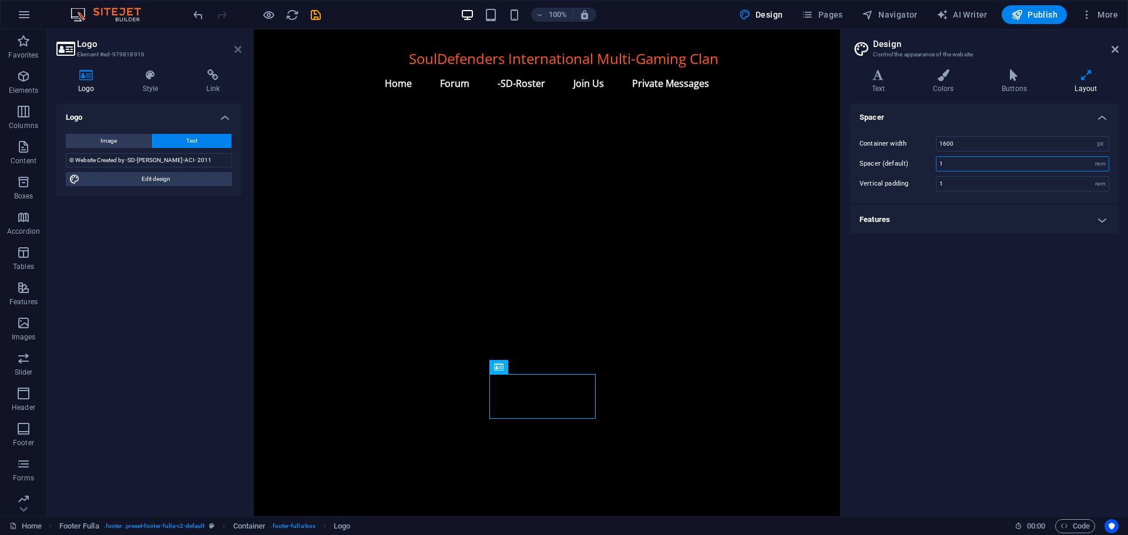
type input "1"
click at [237, 47] on icon at bounding box center [237, 49] width 7 height 9
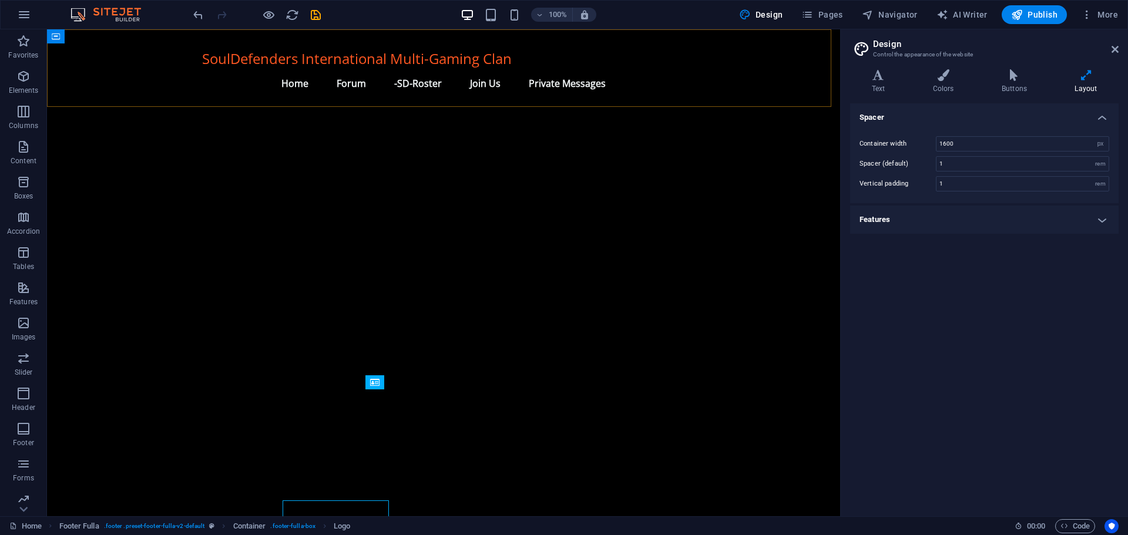
scroll to position [1141, 0]
click at [960, 142] on input "1600" at bounding box center [1023, 144] width 172 height 14
click at [947, 141] on input "1600" at bounding box center [1023, 144] width 172 height 14
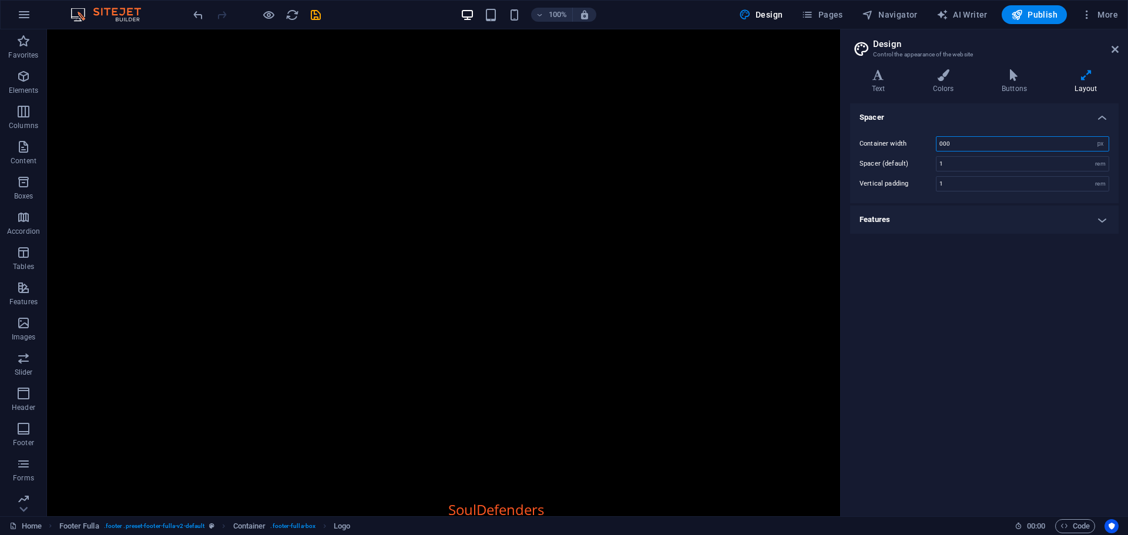
click at [938, 144] on input "000" at bounding box center [1023, 144] width 172 height 14
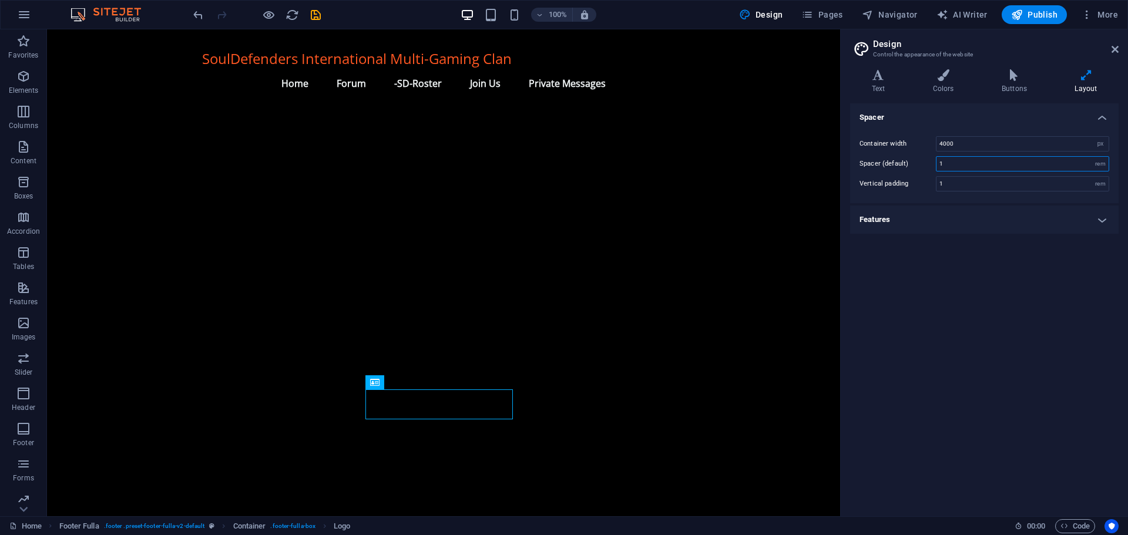
click at [957, 165] on input "1" at bounding box center [1023, 164] width 172 height 14
click at [966, 145] on input "4000" at bounding box center [1023, 144] width 172 height 14
click at [943, 143] on input "4000" at bounding box center [1023, 144] width 172 height 14
click at [1102, 139] on select "rem px" at bounding box center [1100, 144] width 16 height 14
click at [968, 143] on input "4000" at bounding box center [1023, 144] width 172 height 14
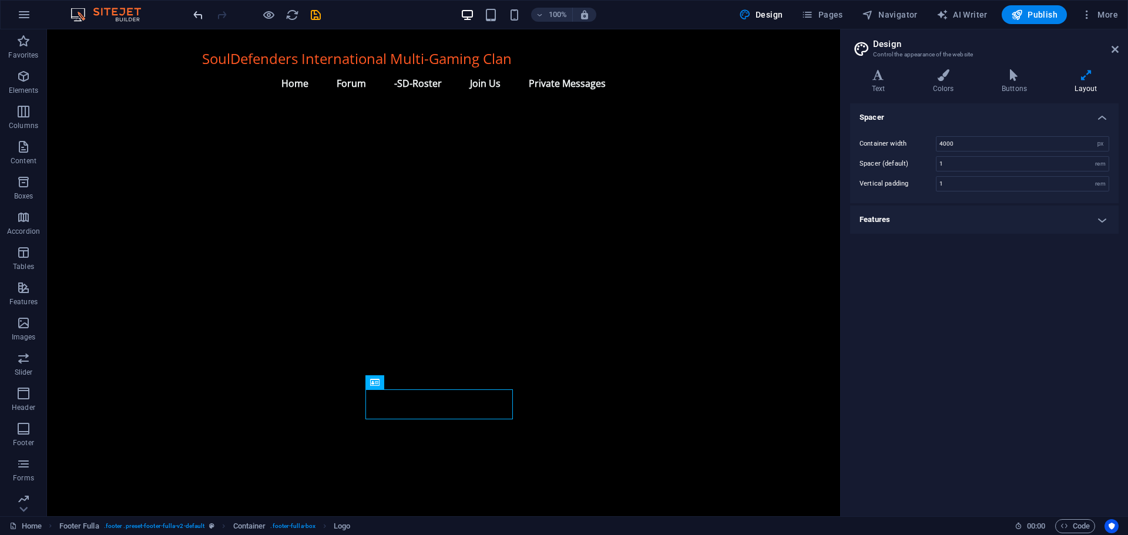
click at [202, 15] on icon "undo" at bounding box center [199, 15] width 14 height 14
click at [204, 14] on icon "undo" at bounding box center [199, 15] width 14 height 14
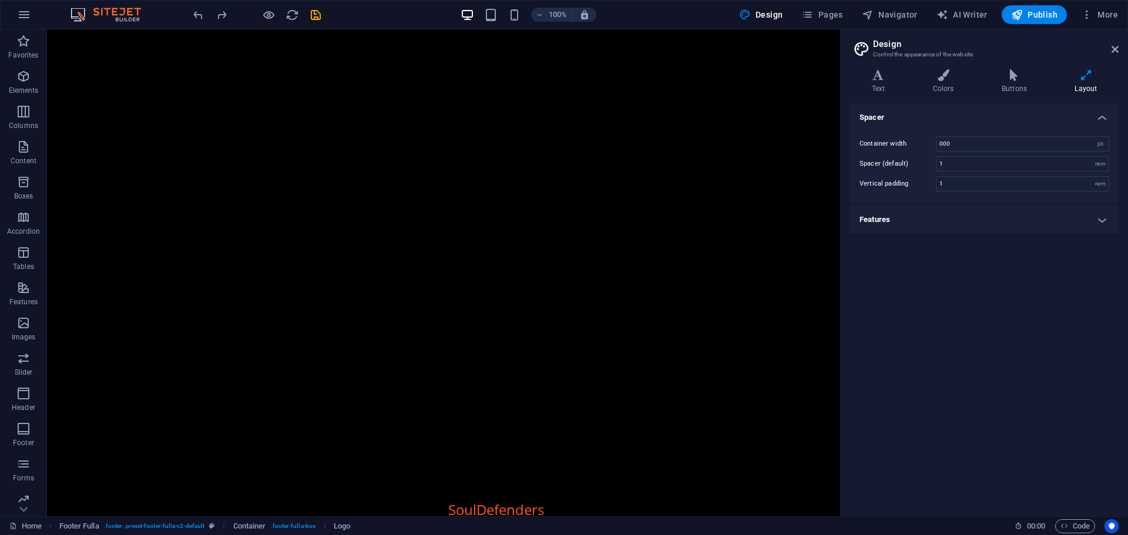
click at [206, 13] on div at bounding box center [257, 14] width 132 height 19
click at [197, 14] on icon "undo" at bounding box center [199, 15] width 14 height 14
click at [195, 16] on icon "undo" at bounding box center [199, 15] width 14 height 14
type input "1600"
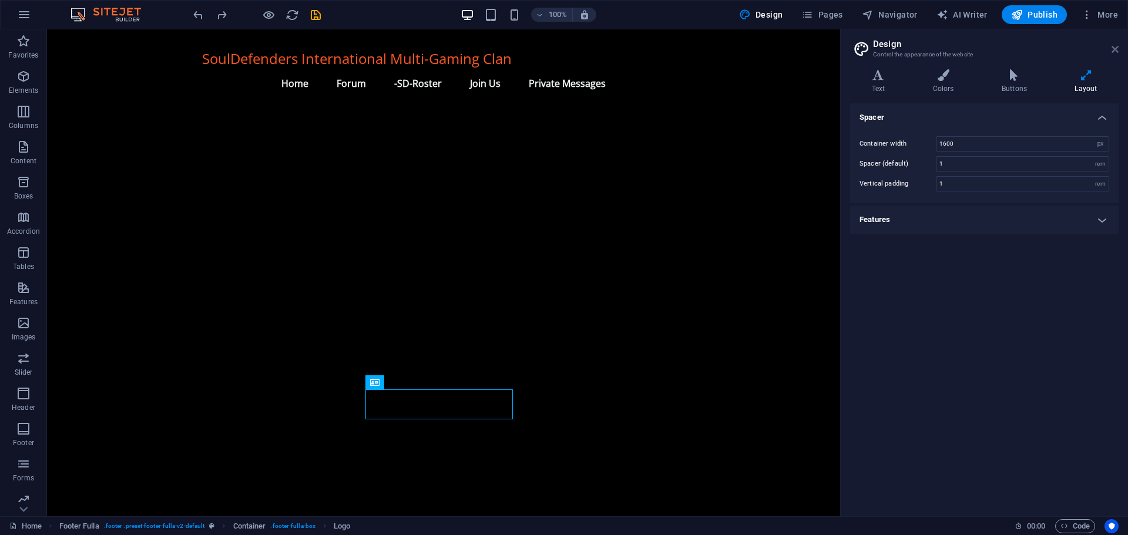
click at [1113, 47] on icon at bounding box center [1115, 49] width 7 height 9
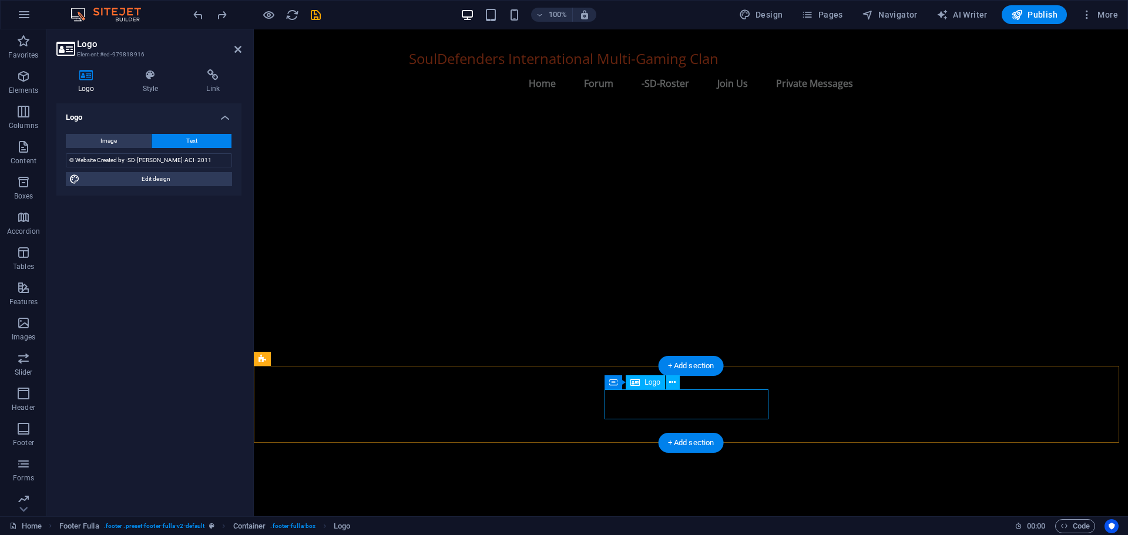
click at [152, 77] on icon at bounding box center [150, 75] width 59 height 12
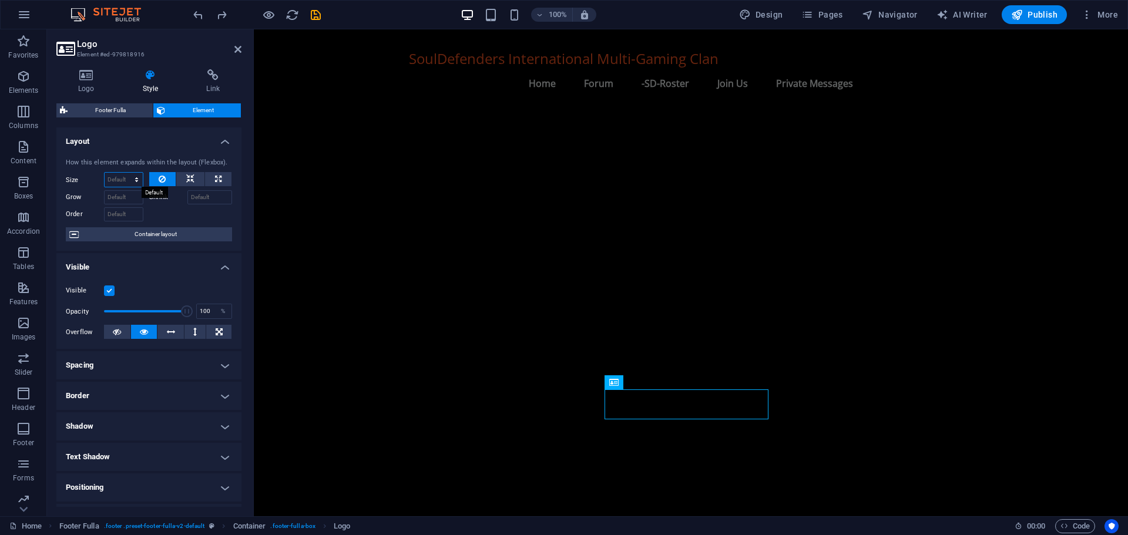
click at [121, 175] on select "Default auto px % 1/1 1/2 1/3 1/4 1/5 1/6 1/7 1/8 1/9 1/10" at bounding box center [124, 180] width 38 height 14
select select "px"
click at [125, 173] on select "Default auto px % 1/1 1/2 1/3 1/4 1/5 1/6 1/7 1/8 1/9 1/10" at bounding box center [124, 180] width 38 height 14
type input "1000"
click at [160, 211] on div at bounding box center [190, 213] width 83 height 17
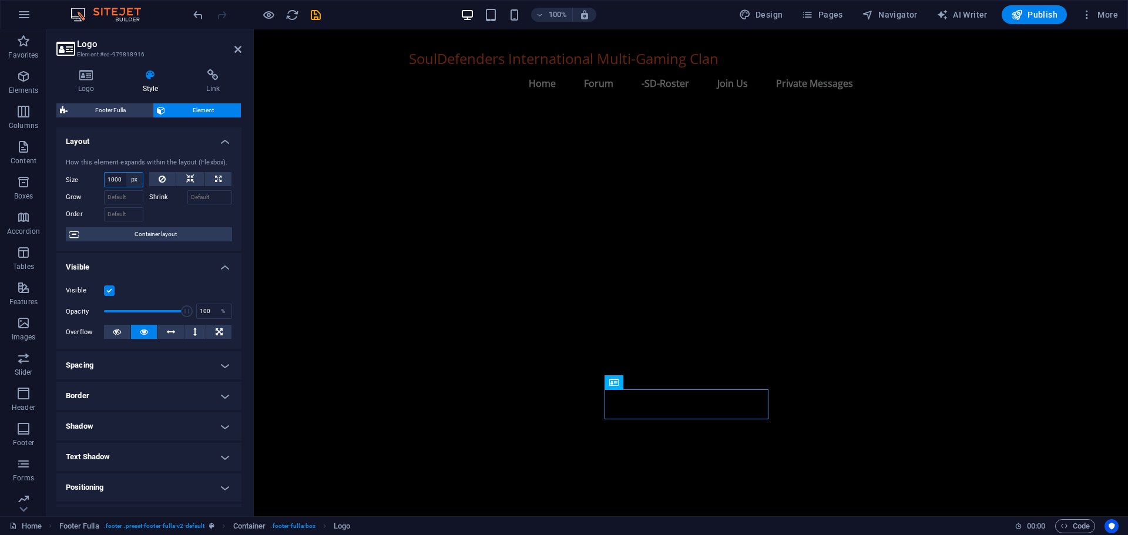
click at [130, 179] on select "Default auto px % 1/1 1/2 1/3 1/4 1/5 1/6 1/7 1/8 1/9 1/10" at bounding box center [134, 180] width 16 height 14
select select "4l1rqqnm8p8"
click at [126, 173] on select "Default auto px % 1/1 1/2 1/3 1/4 1/5 1/6 1/7 1/8 1/9 1/10" at bounding box center [134, 180] width 16 height 14
select select "DISABLED_OPTION_VALUE"
click at [187, 176] on icon at bounding box center [190, 179] width 8 height 14
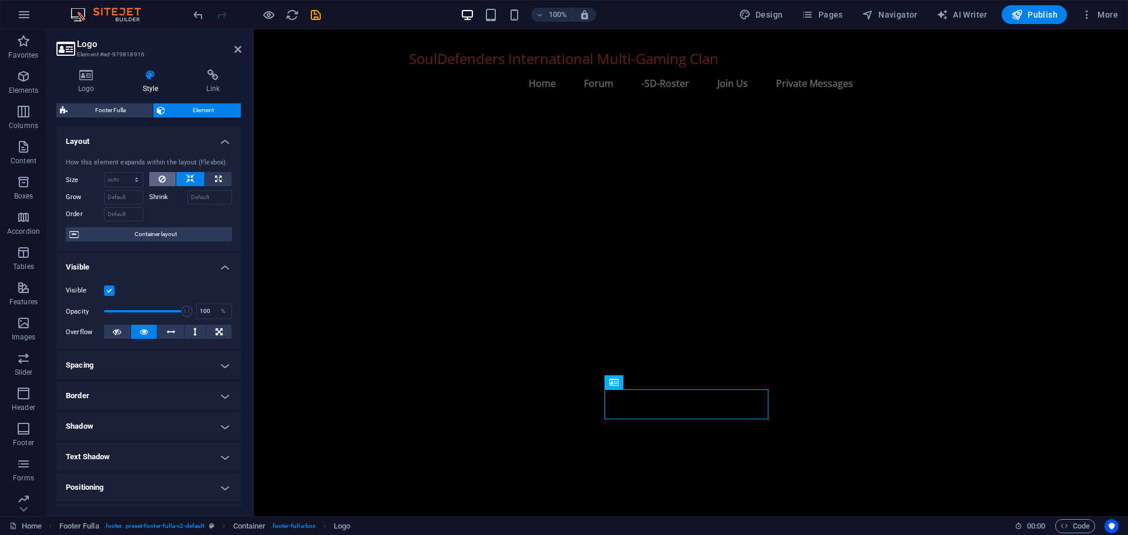
click at [157, 176] on button at bounding box center [162, 179] width 27 height 14
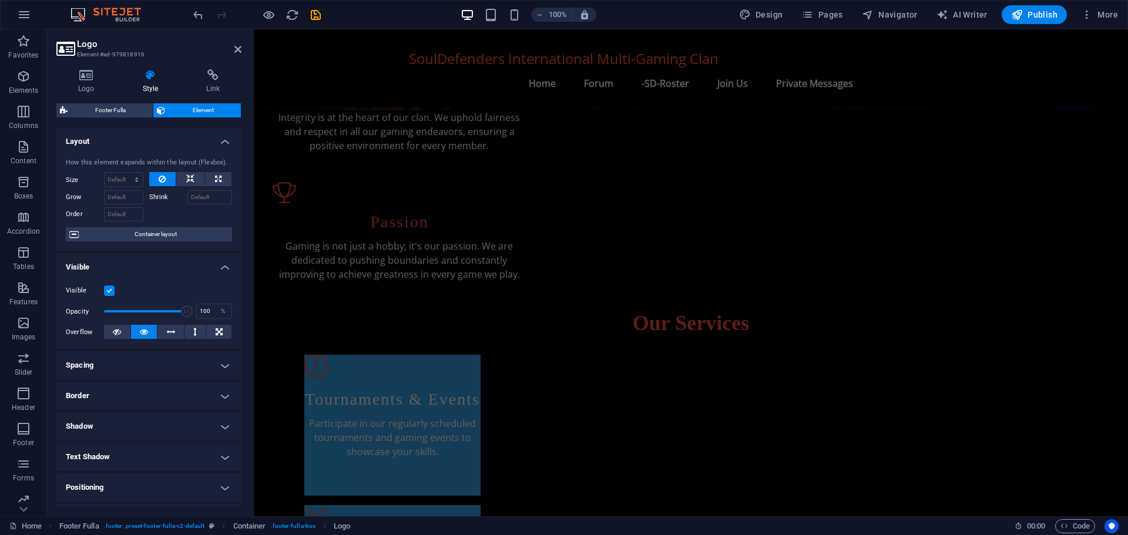
scroll to position [358, 0]
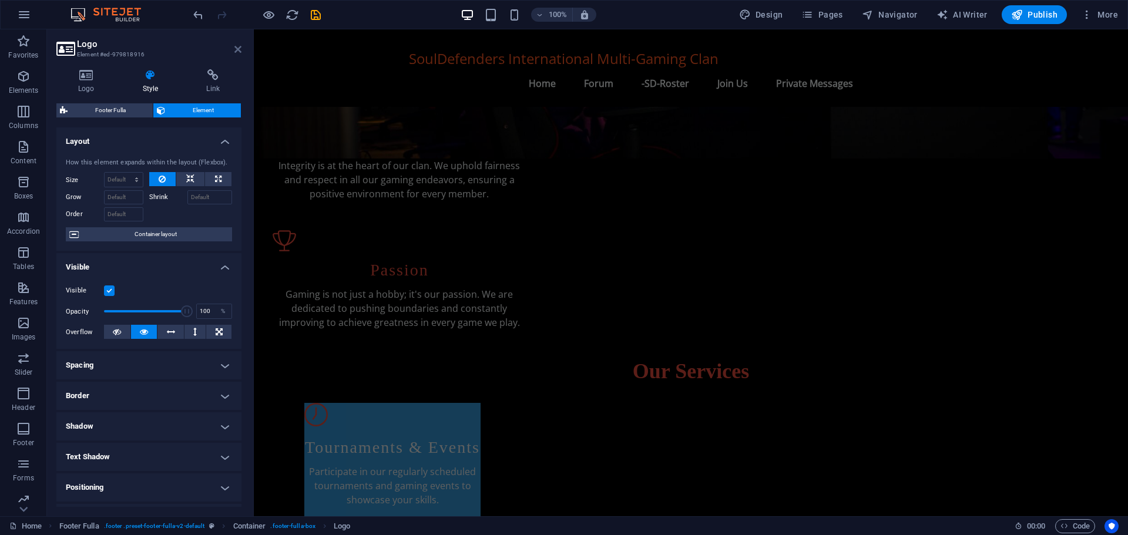
click at [236, 48] on icon at bounding box center [237, 49] width 7 height 9
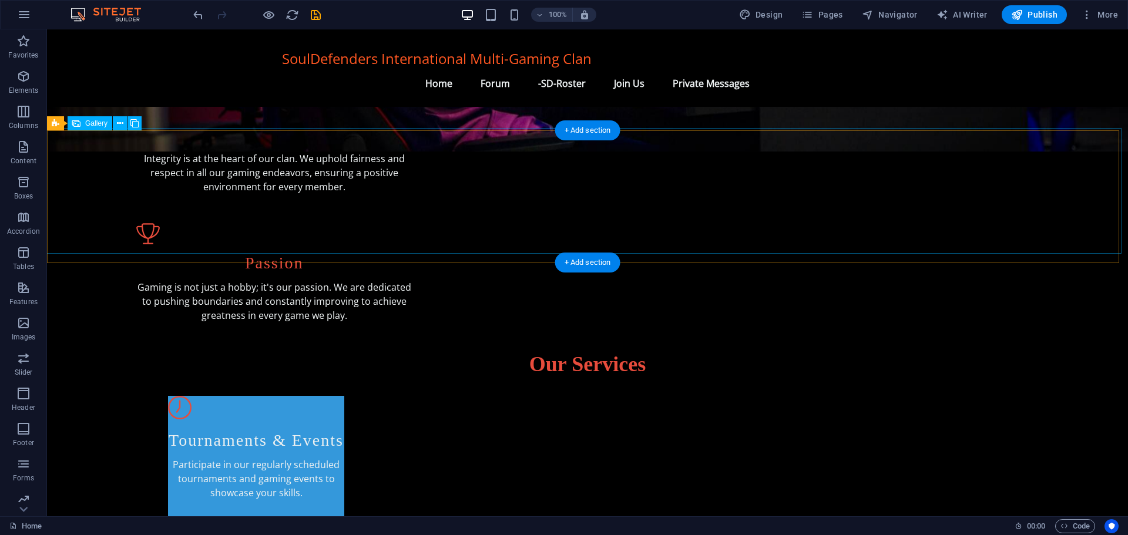
scroll to position [286, 0]
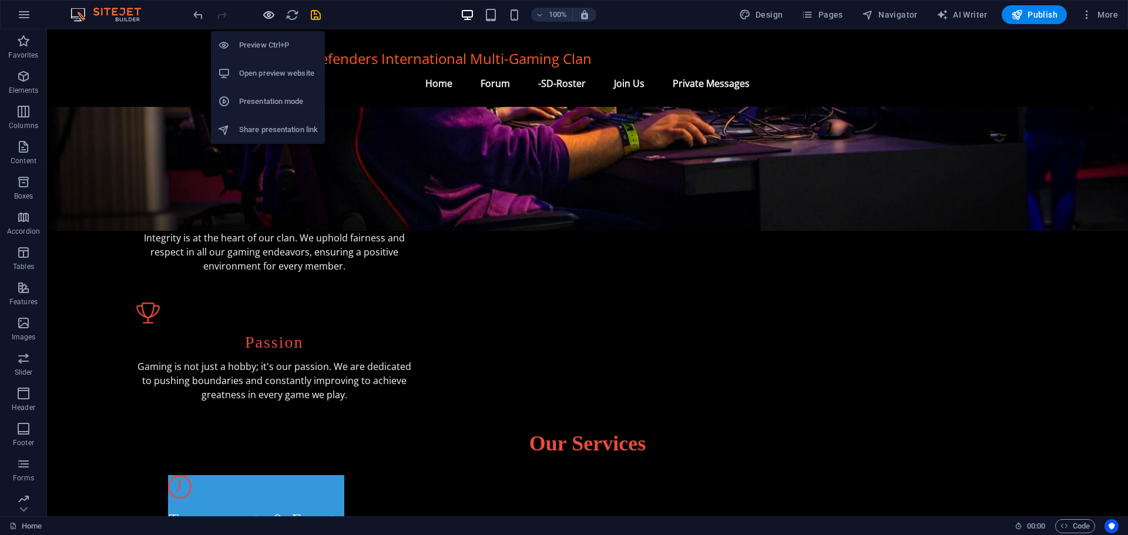
click at [269, 12] on icon "button" at bounding box center [269, 15] width 14 height 14
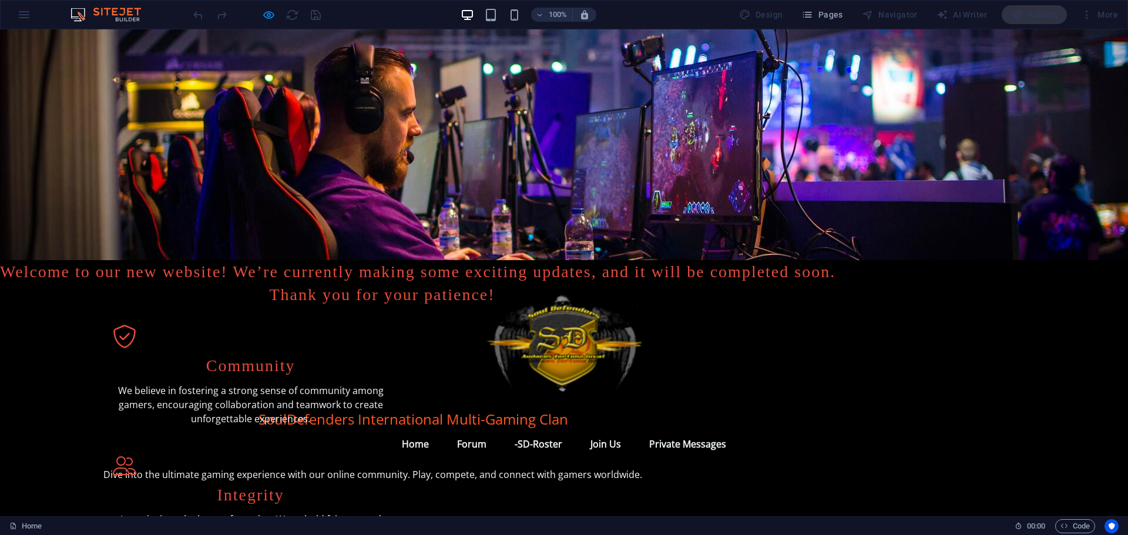
scroll to position [0, 0]
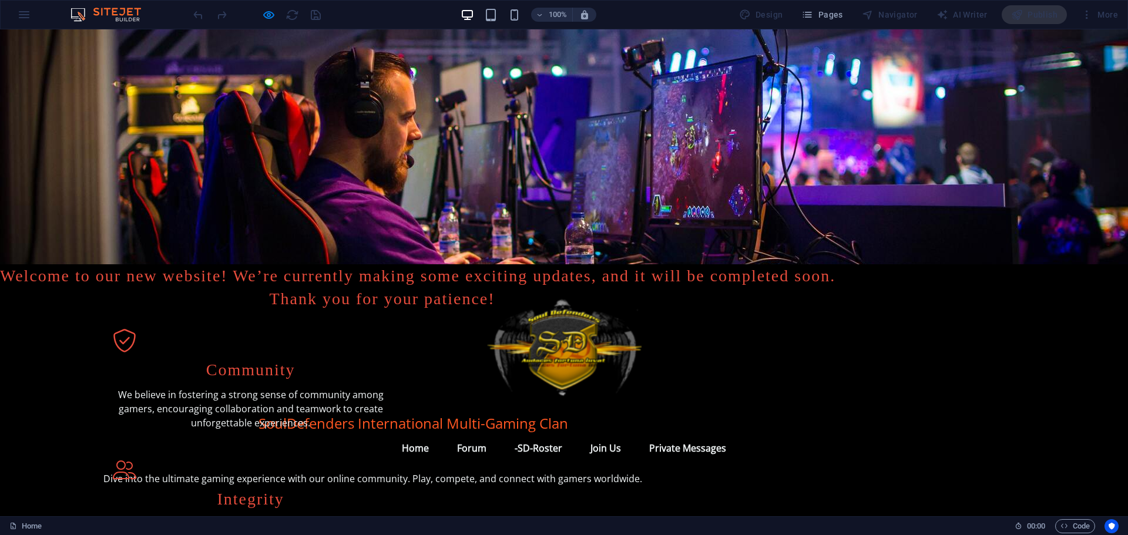
click at [24, 12] on div "100% Design Pages Navigator AI Writer Publish More" at bounding box center [564, 15] width 1127 height 28
click at [26, 15] on div "100% Design Pages Navigator AI Writer Publish More" at bounding box center [564, 15] width 1127 height 28
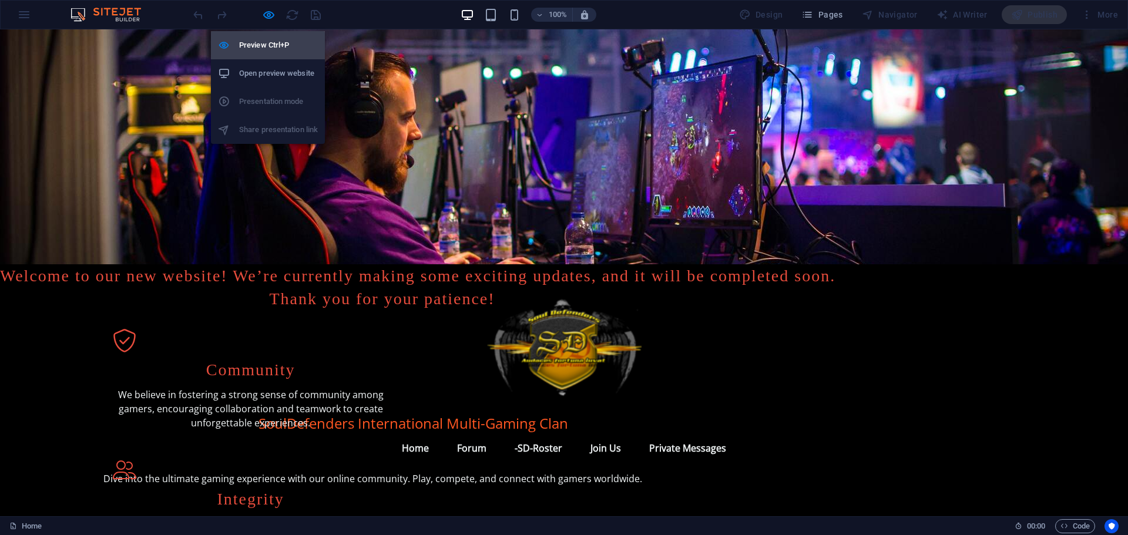
click at [267, 43] on h6 "Preview Ctrl+P" at bounding box center [278, 45] width 79 height 14
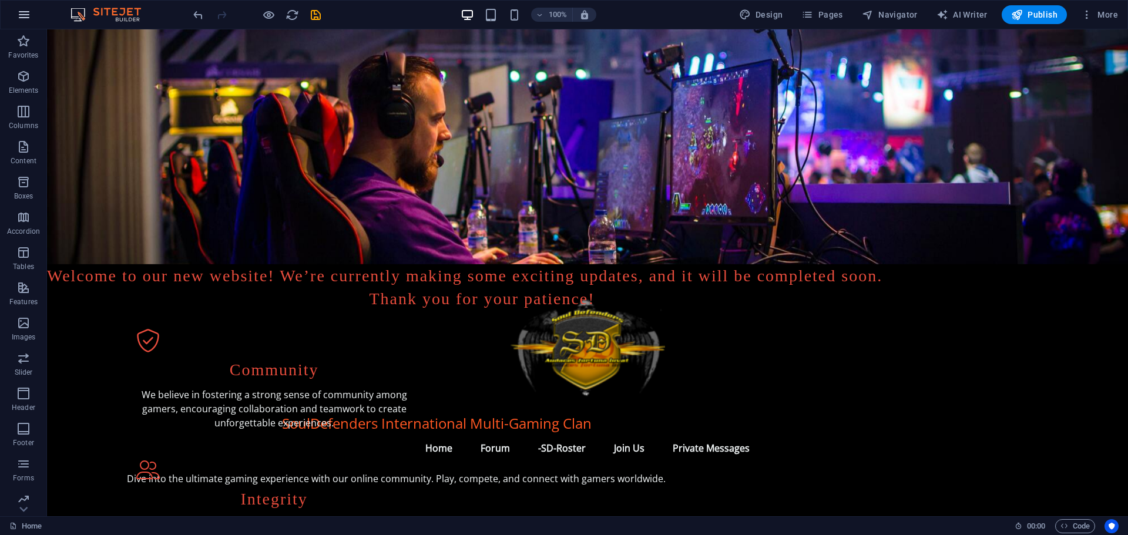
click at [22, 15] on icon "button" at bounding box center [24, 15] width 14 height 14
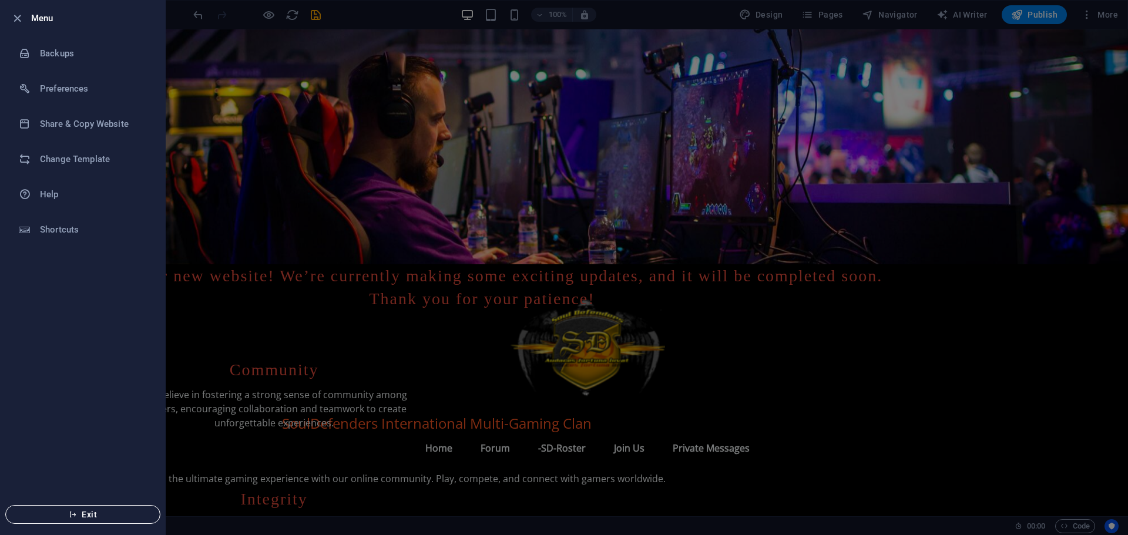
click at [78, 517] on span "Exit" at bounding box center [82, 514] width 135 height 9
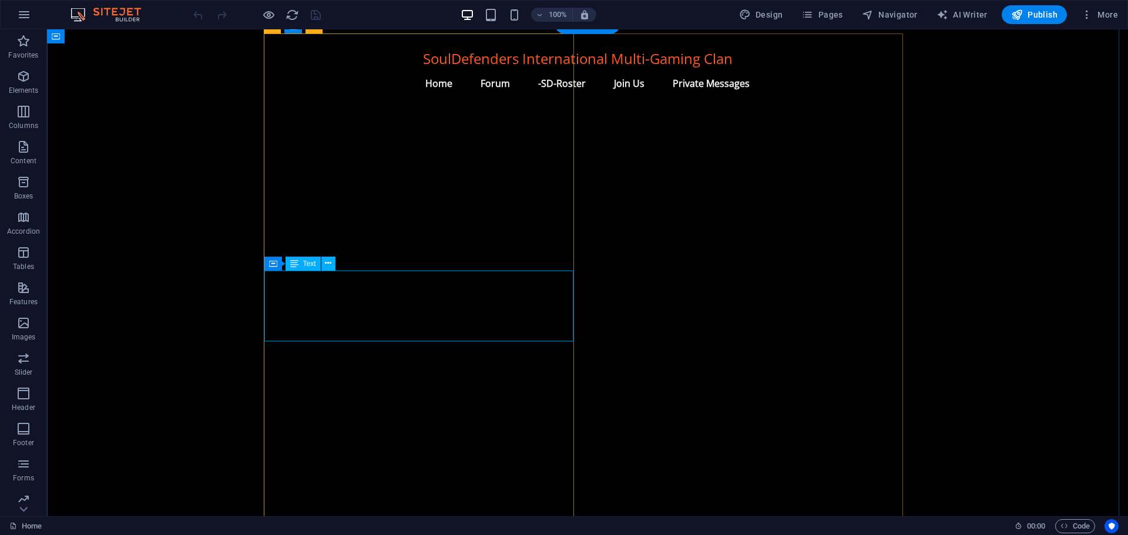
scroll to position [1206, 0]
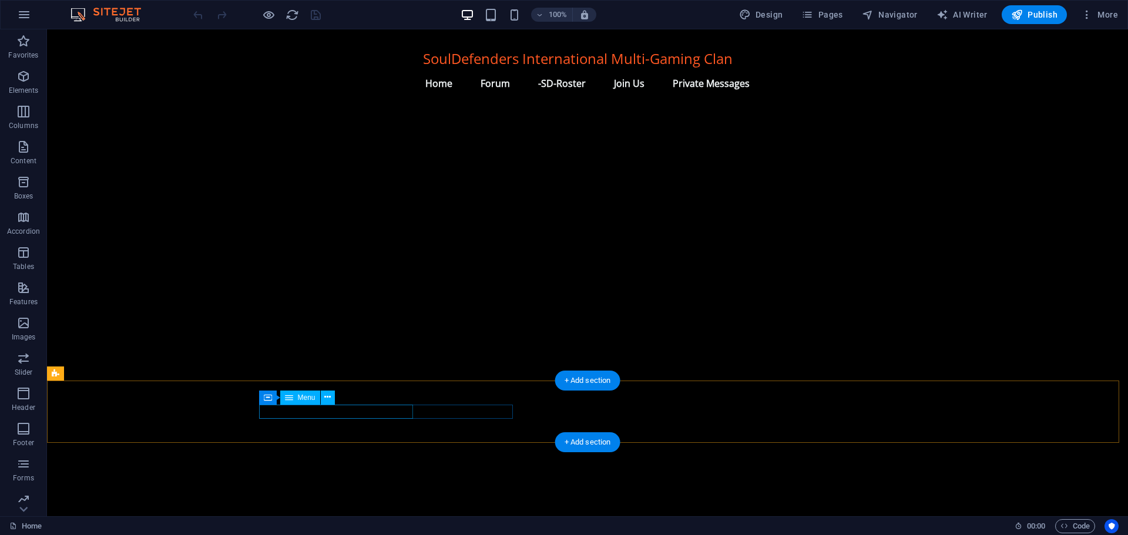
select select
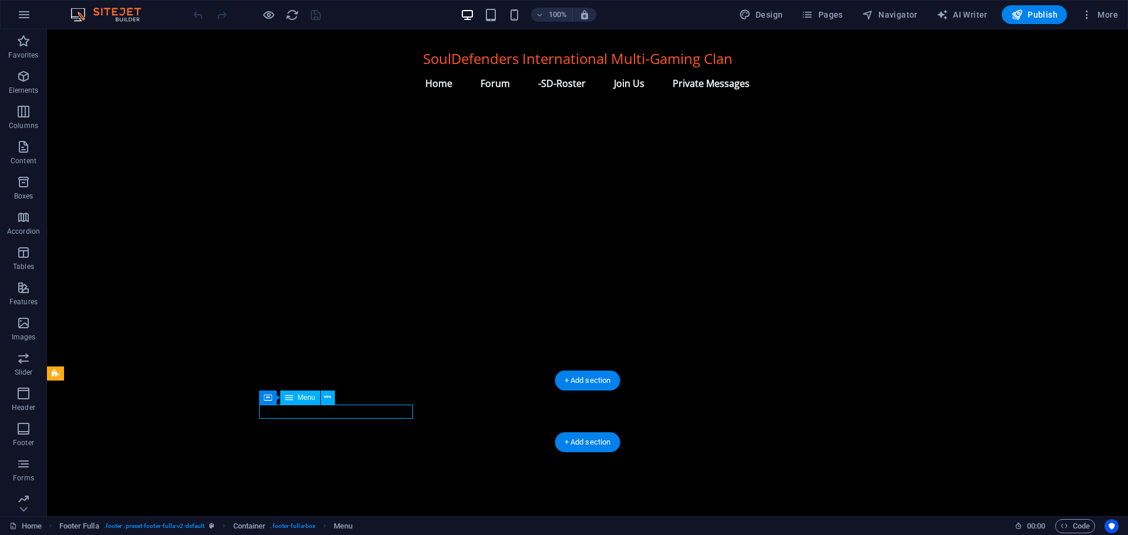
select select
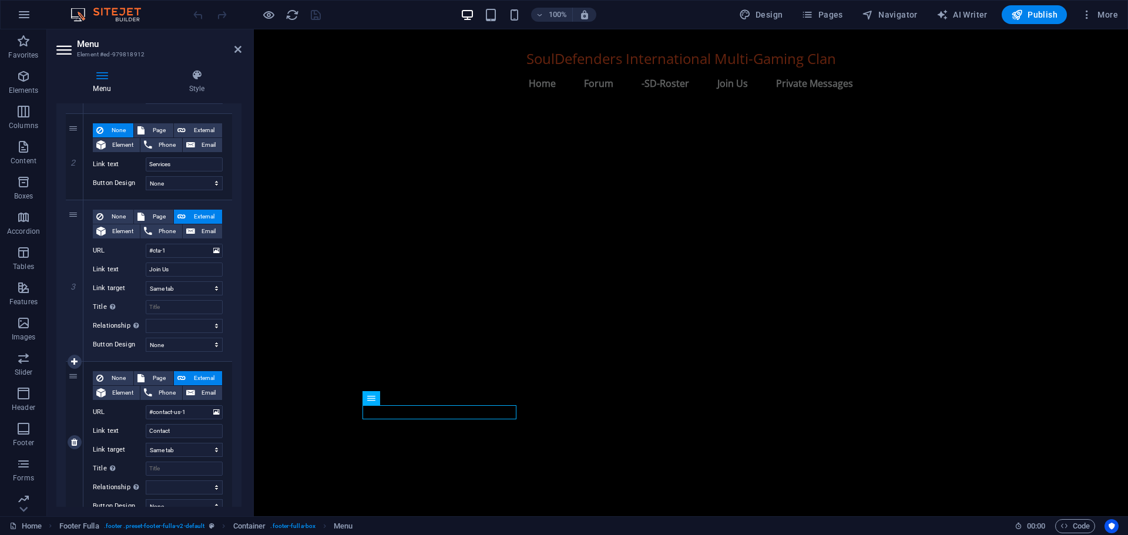
scroll to position [311, 0]
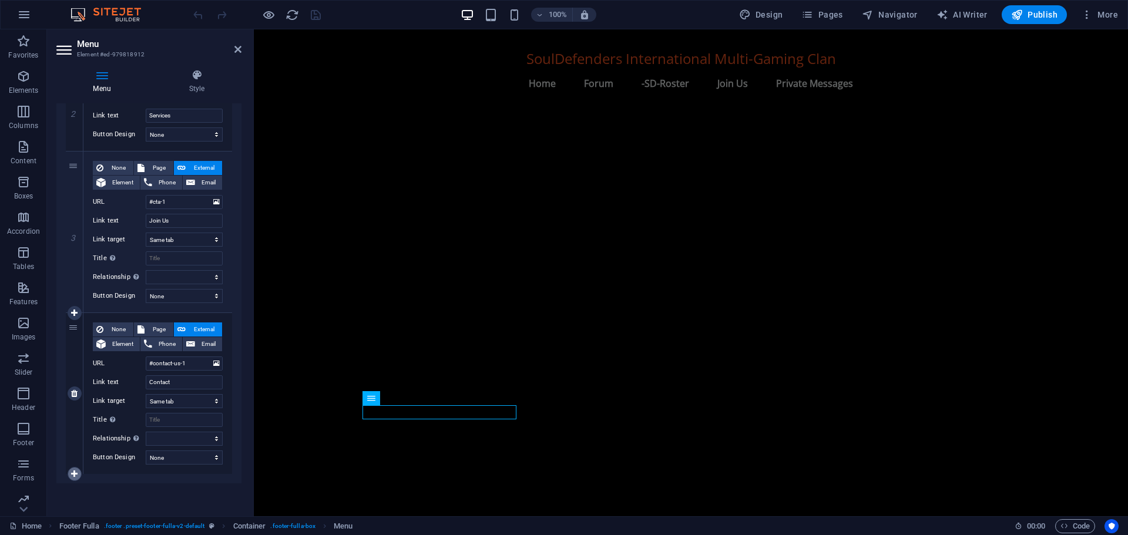
click at [74, 470] on icon at bounding box center [74, 474] width 6 height 8
select select
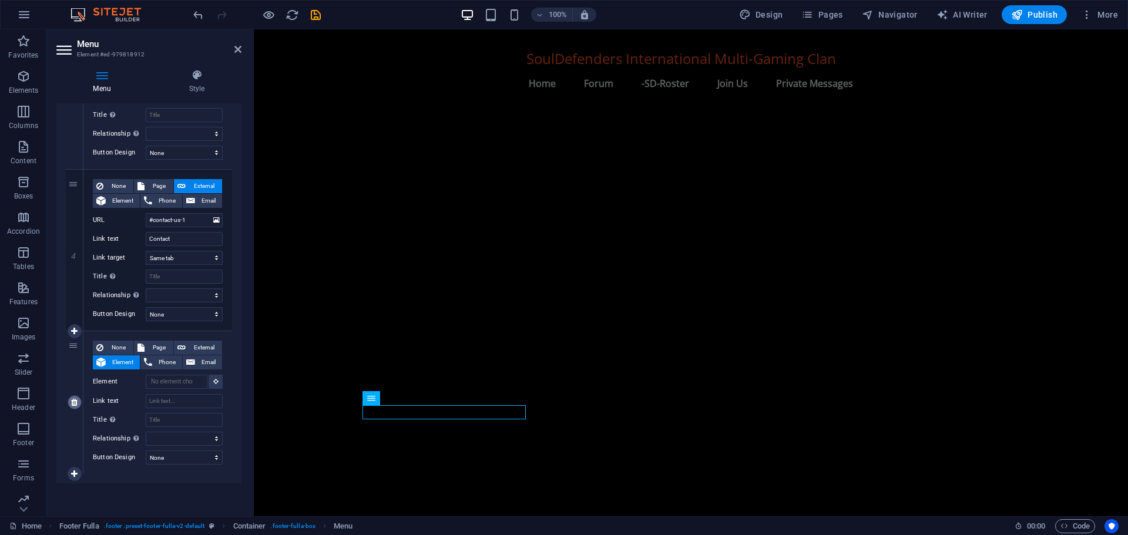
click at [79, 404] on link at bounding box center [75, 402] width 14 height 14
select select
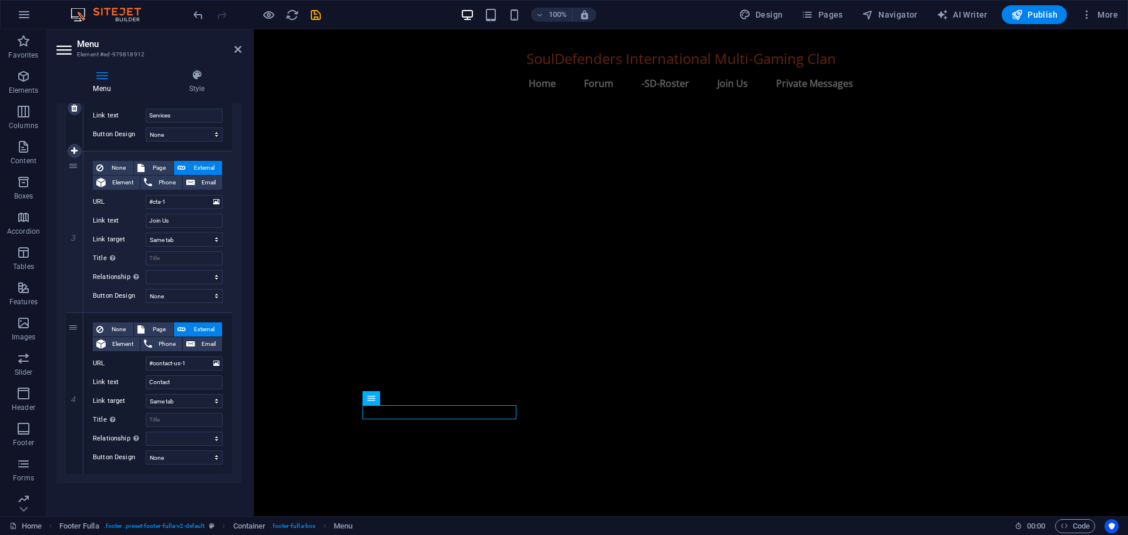
click at [0, 0] on icon at bounding box center [0, 0] width 0 height 0
select select
type input "#contact-us-1"
type input "Contact"
select select
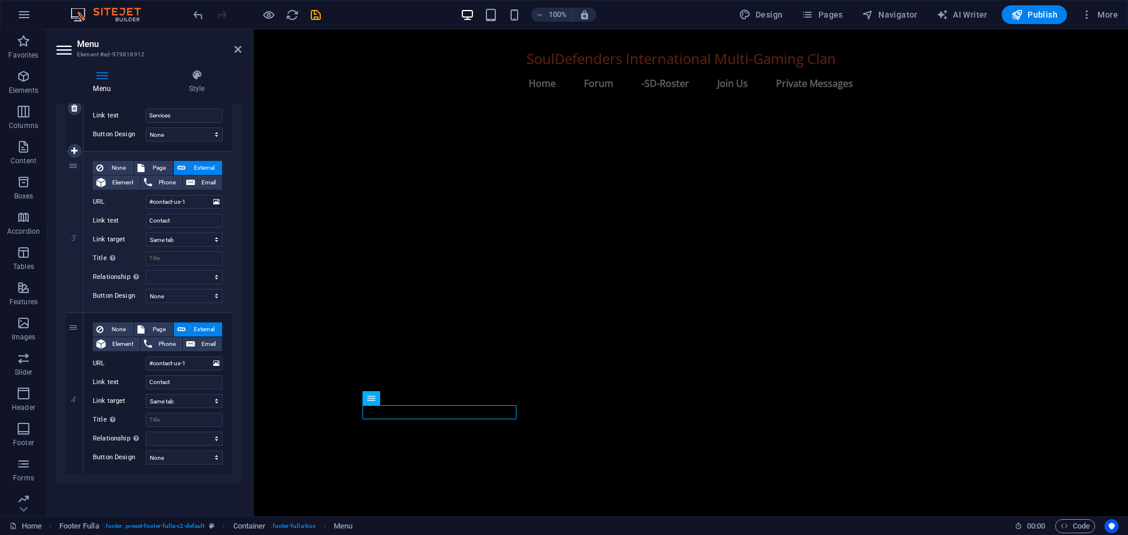
scroll to position [150, 0]
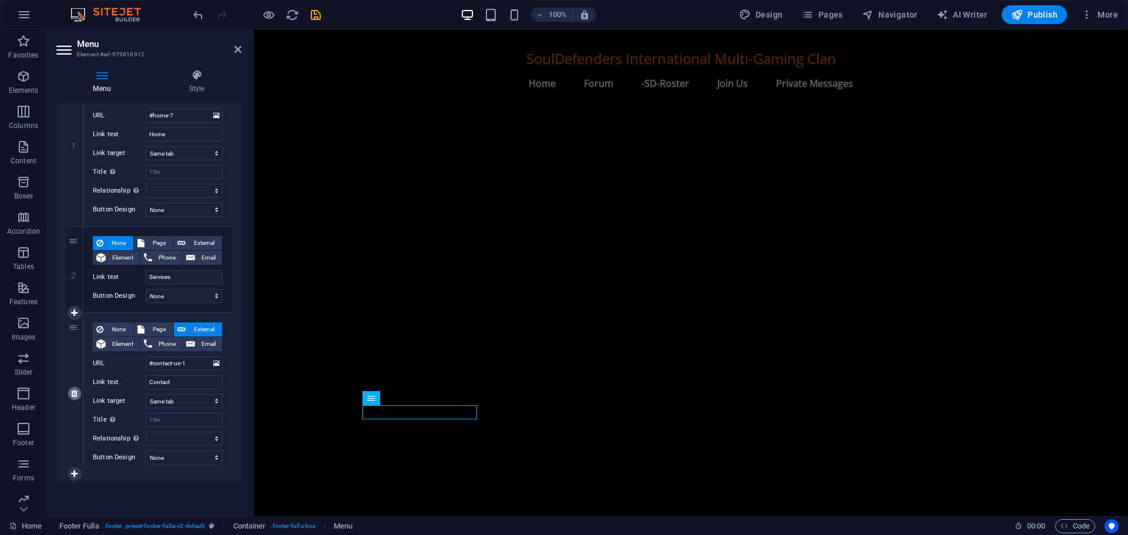
click at [74, 391] on icon at bounding box center [74, 394] width 6 height 8
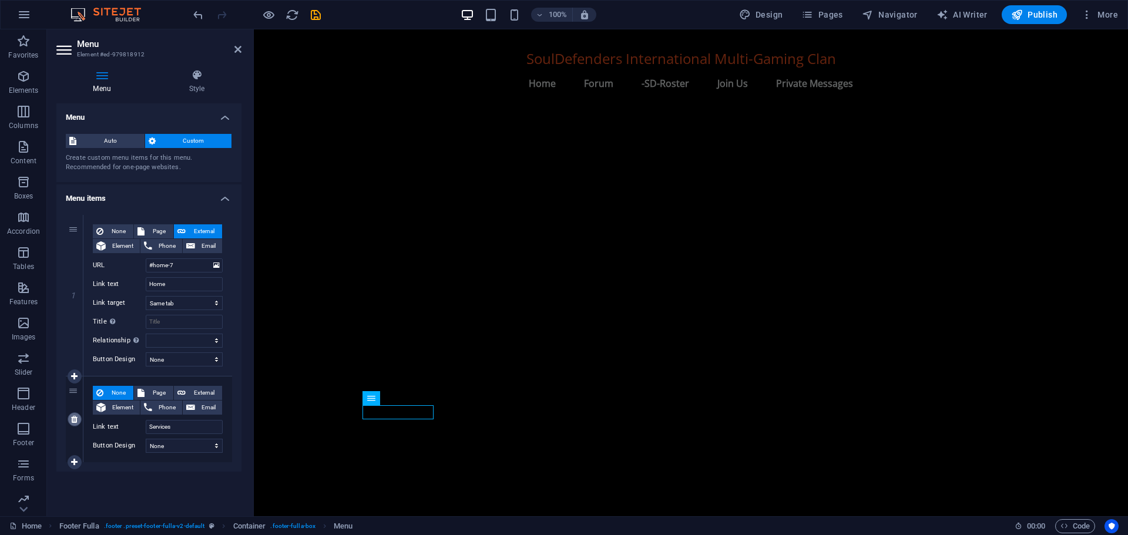
click at [75, 418] on icon at bounding box center [74, 419] width 6 height 8
select select
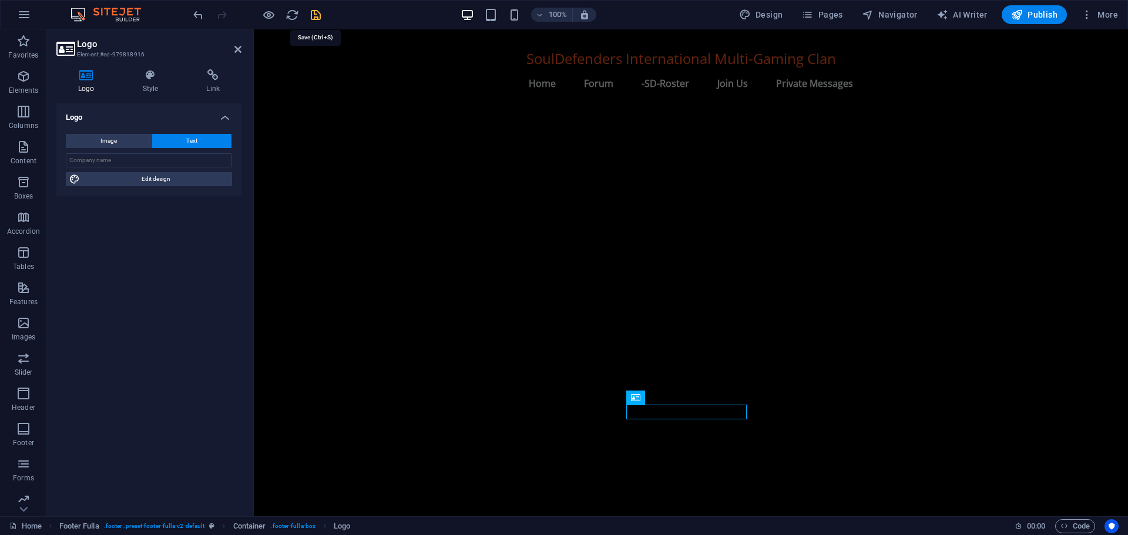
click at [315, 9] on icon "save" at bounding box center [316, 15] width 14 height 14
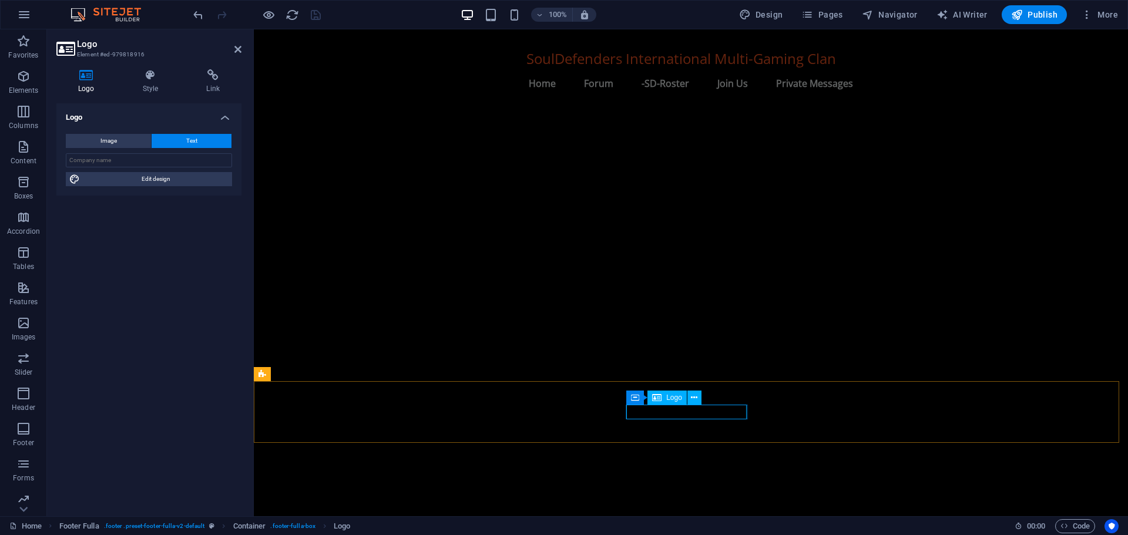
click at [693, 395] on icon at bounding box center [694, 398] width 6 height 12
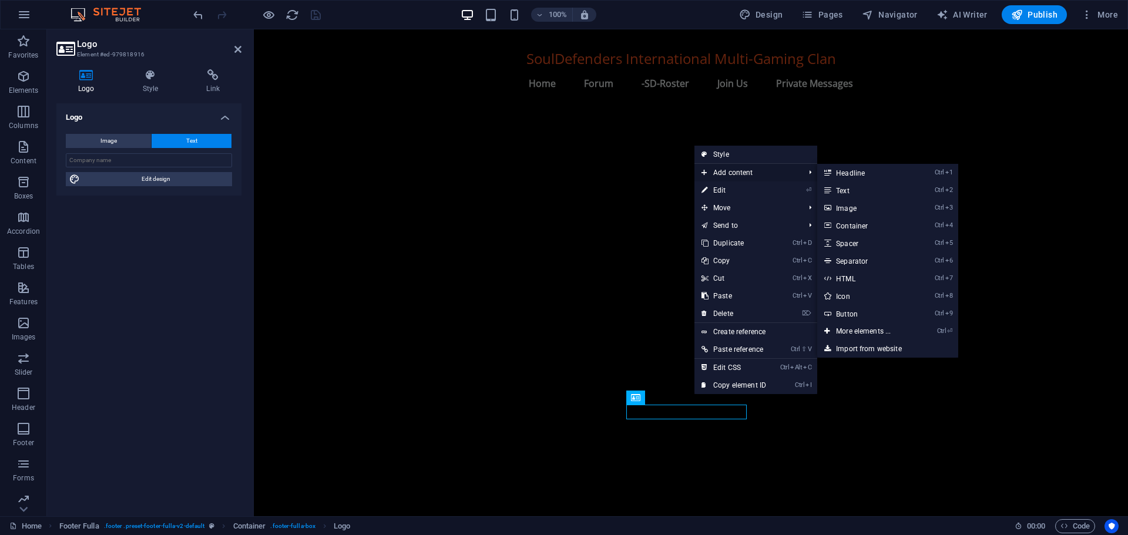
click at [746, 172] on span "Add content" at bounding box center [747, 173] width 105 height 18
click at [740, 172] on span "Add content" at bounding box center [747, 173] width 105 height 18
click at [847, 191] on link "Ctrl 2 Text" at bounding box center [865, 191] width 97 height 18
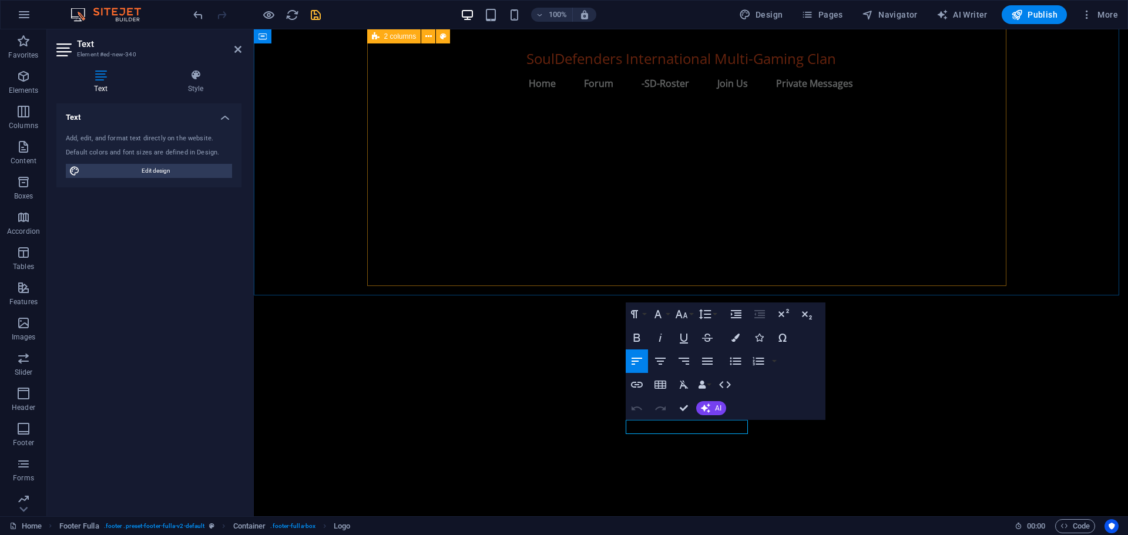
scroll to position [1205, 0]
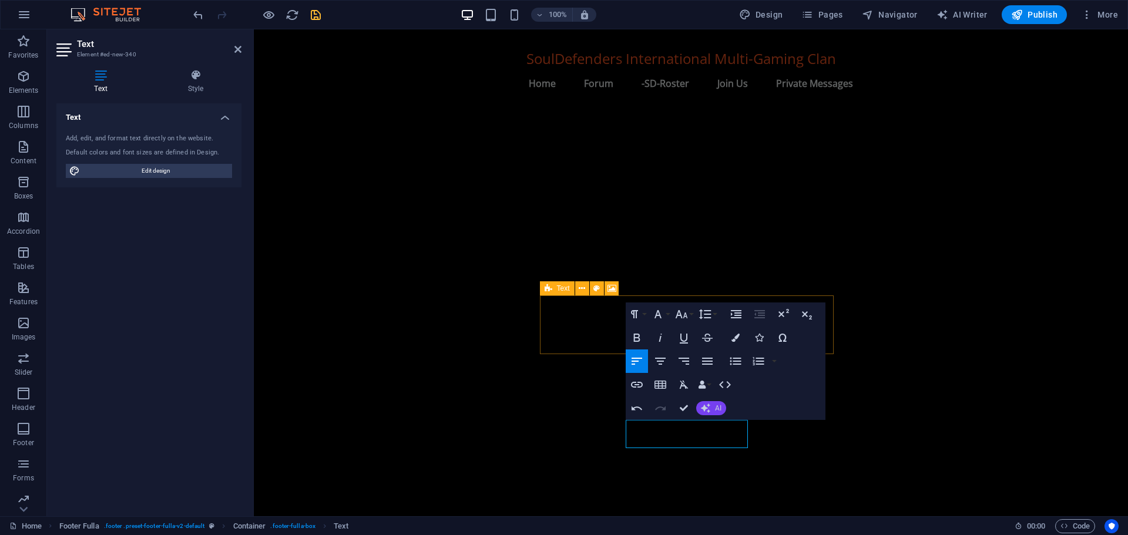
click at [708, 409] on icon "button" at bounding box center [705, 408] width 9 height 9
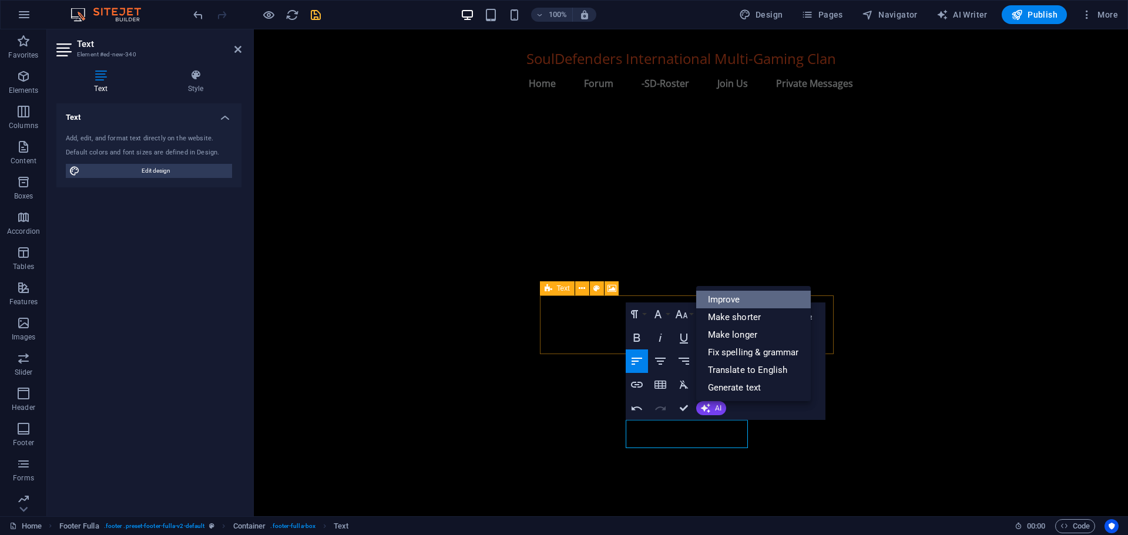
click at [726, 298] on link "Improve" at bounding box center [753, 300] width 115 height 18
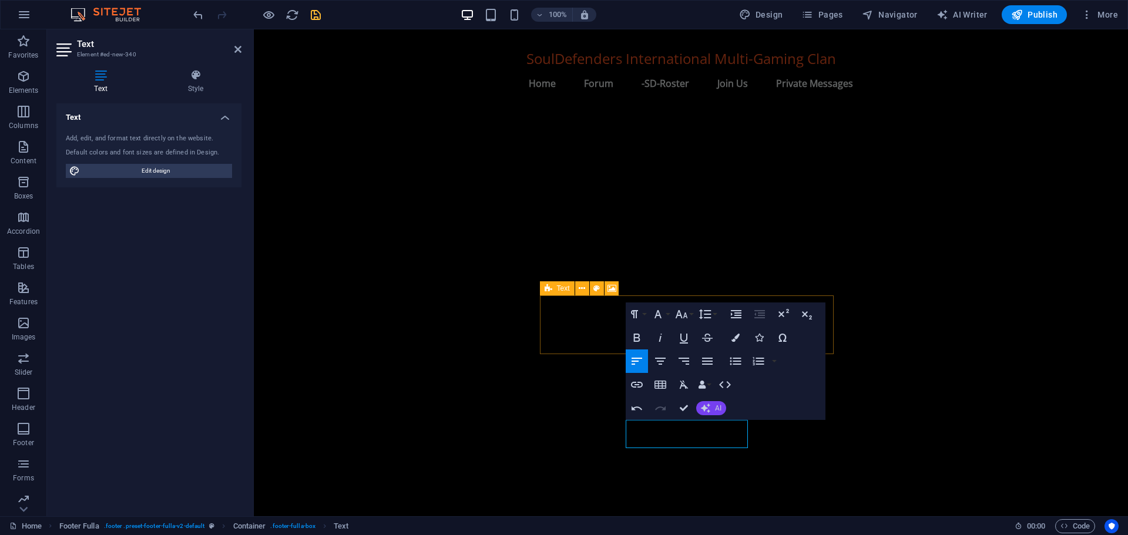
click at [709, 405] on icon "button" at bounding box center [705, 408] width 13 height 13
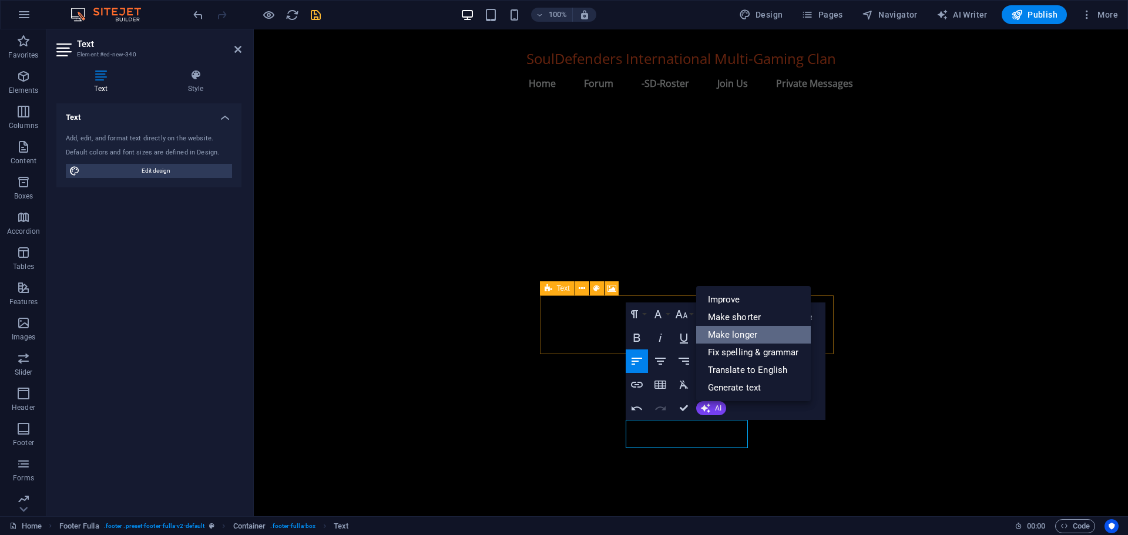
click at [735, 337] on link "Make longer" at bounding box center [753, 335] width 115 height 18
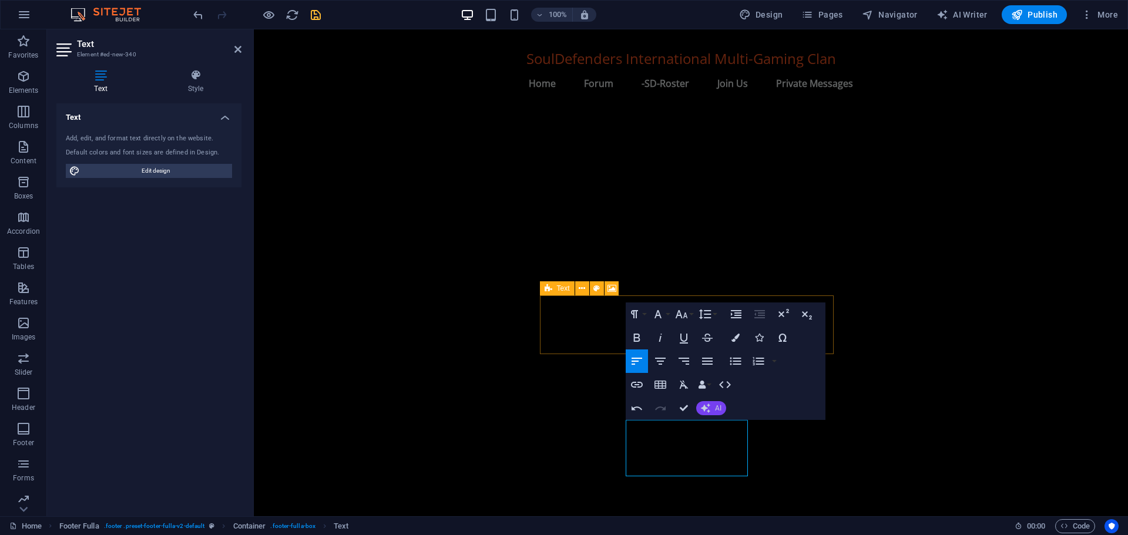
click at [713, 405] on button "AI" at bounding box center [711, 408] width 30 height 14
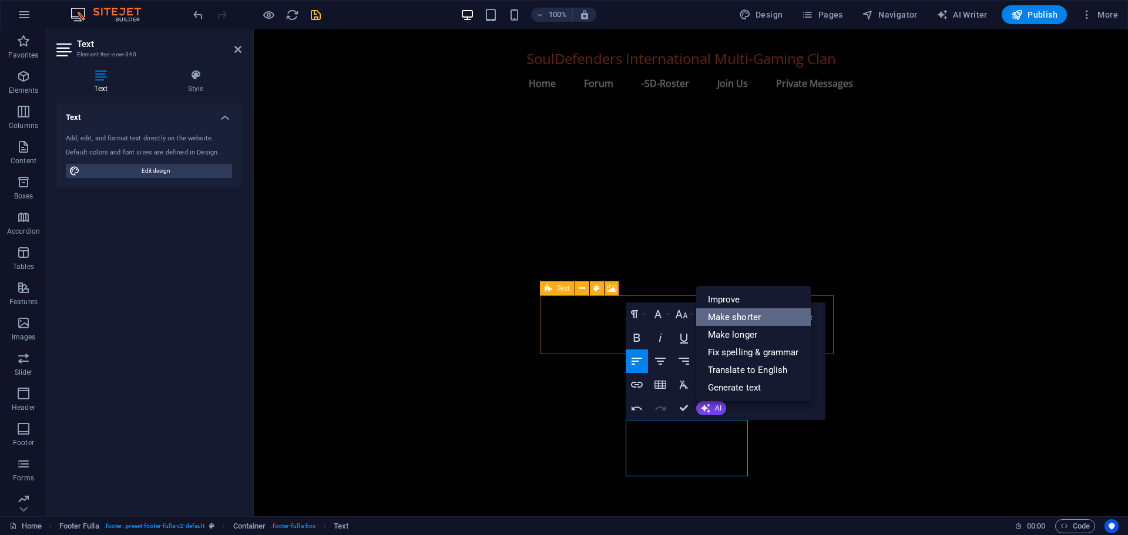
click at [725, 316] on link "Make shorter" at bounding box center [753, 318] width 115 height 18
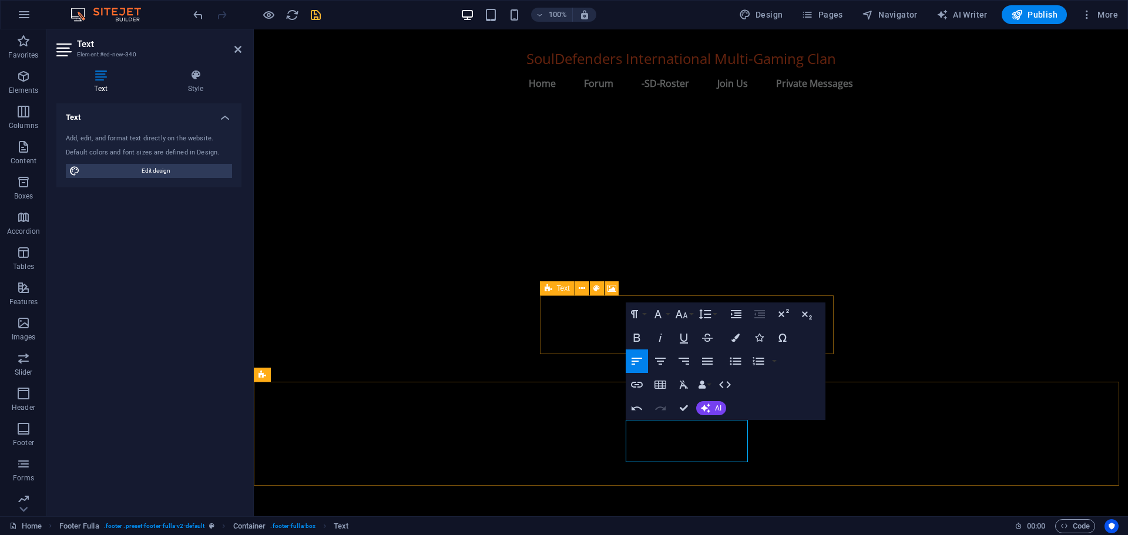
drag, startPoint x: 672, startPoint y: 455, endPoint x: 626, endPoint y: 437, distance: 49.3
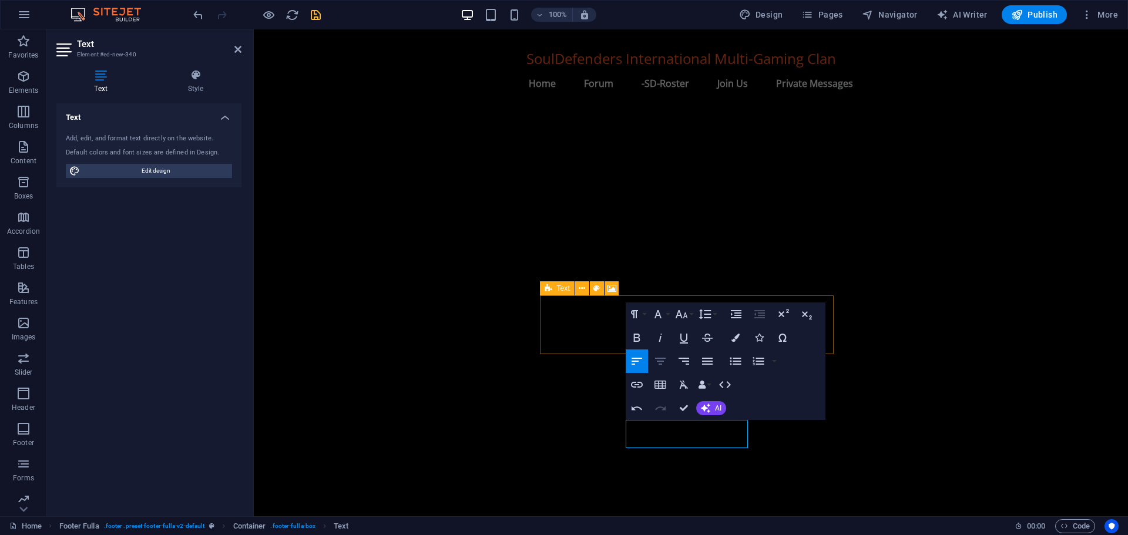
click at [659, 359] on icon "button" at bounding box center [660, 361] width 11 height 7
click at [236, 46] on icon at bounding box center [237, 49] width 7 height 9
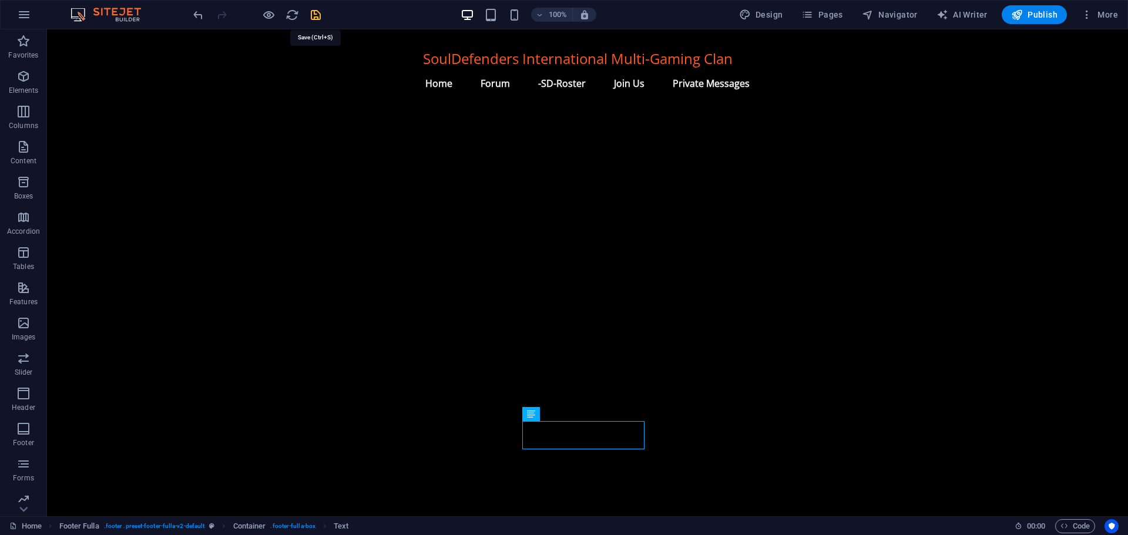
click at [312, 12] on icon "save" at bounding box center [316, 15] width 14 height 14
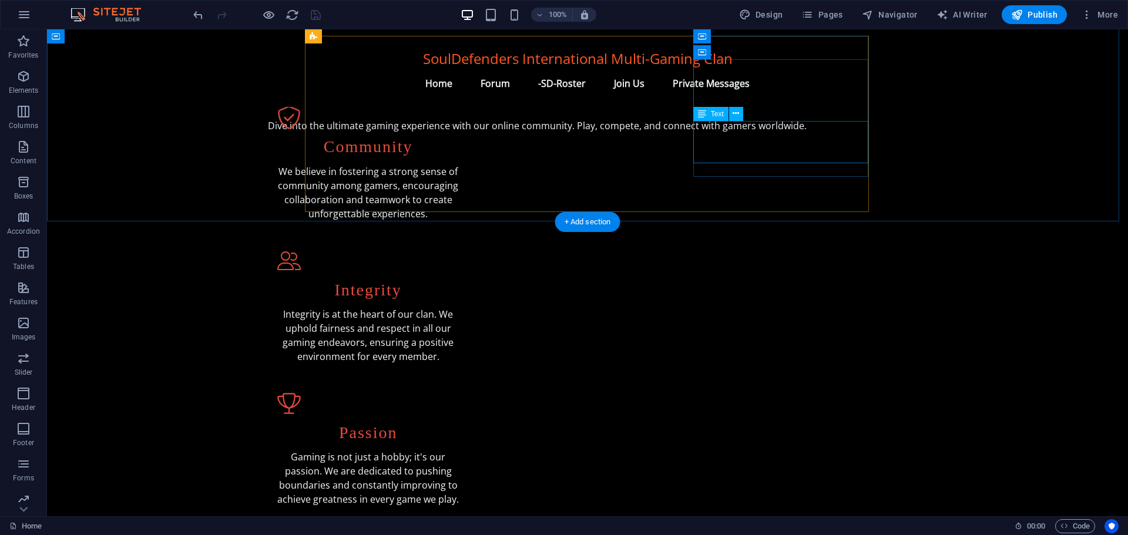
scroll to position [206, 0]
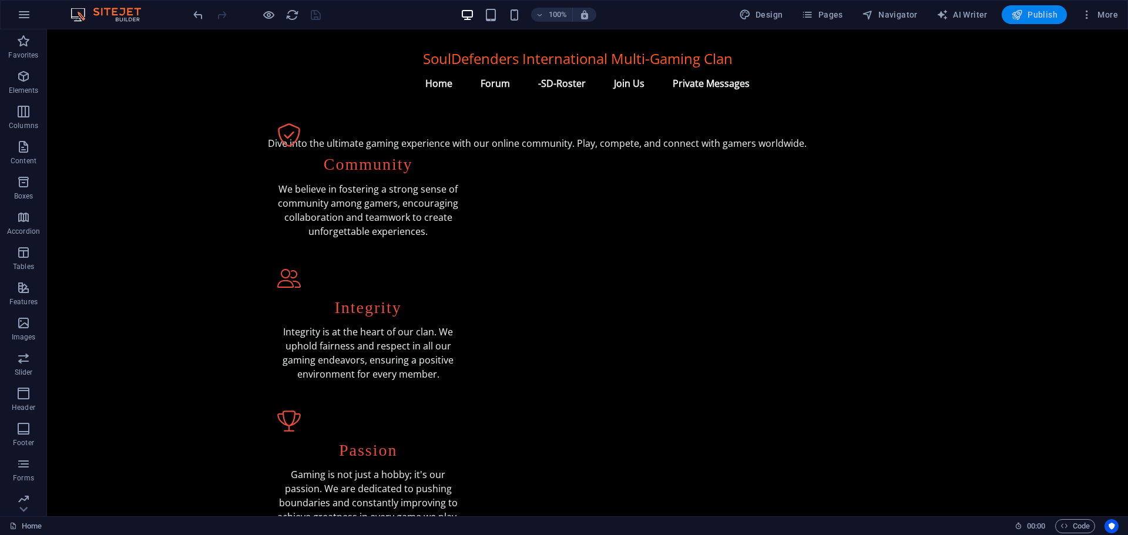
click at [1047, 9] on span "Publish" at bounding box center [1034, 15] width 46 height 12
